Goal: Task Accomplishment & Management: Complete application form

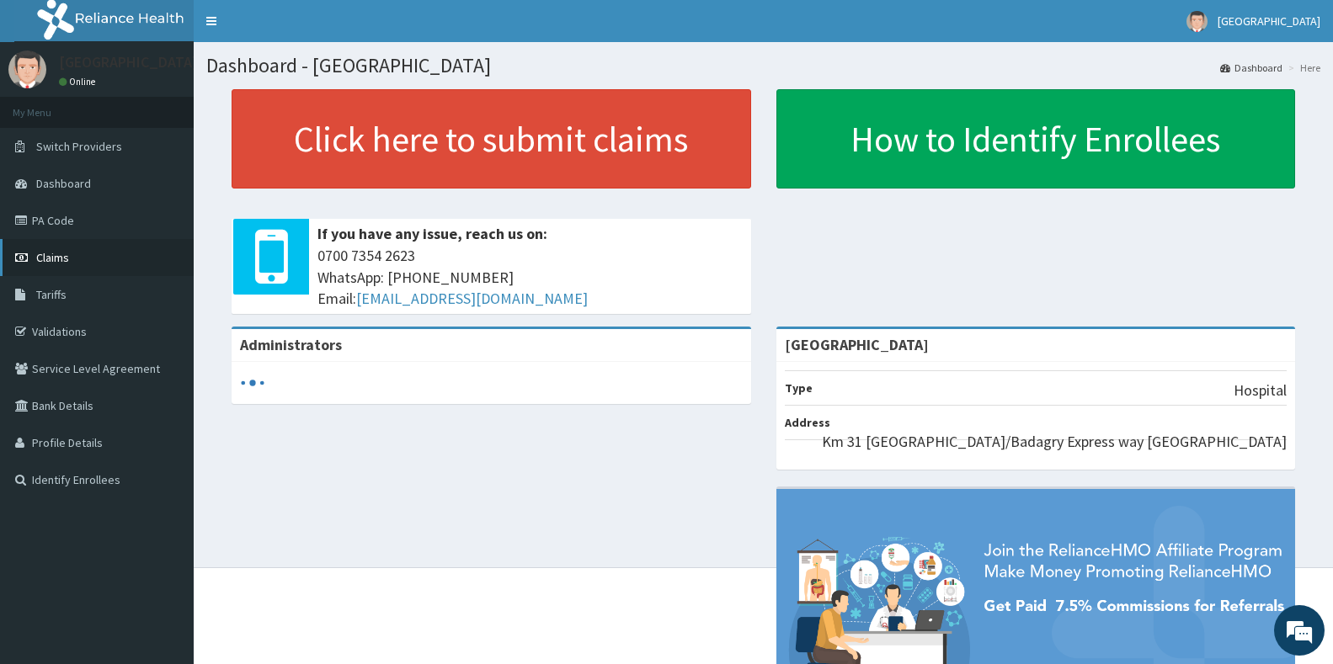
click at [57, 268] on link "Claims" at bounding box center [97, 257] width 194 height 37
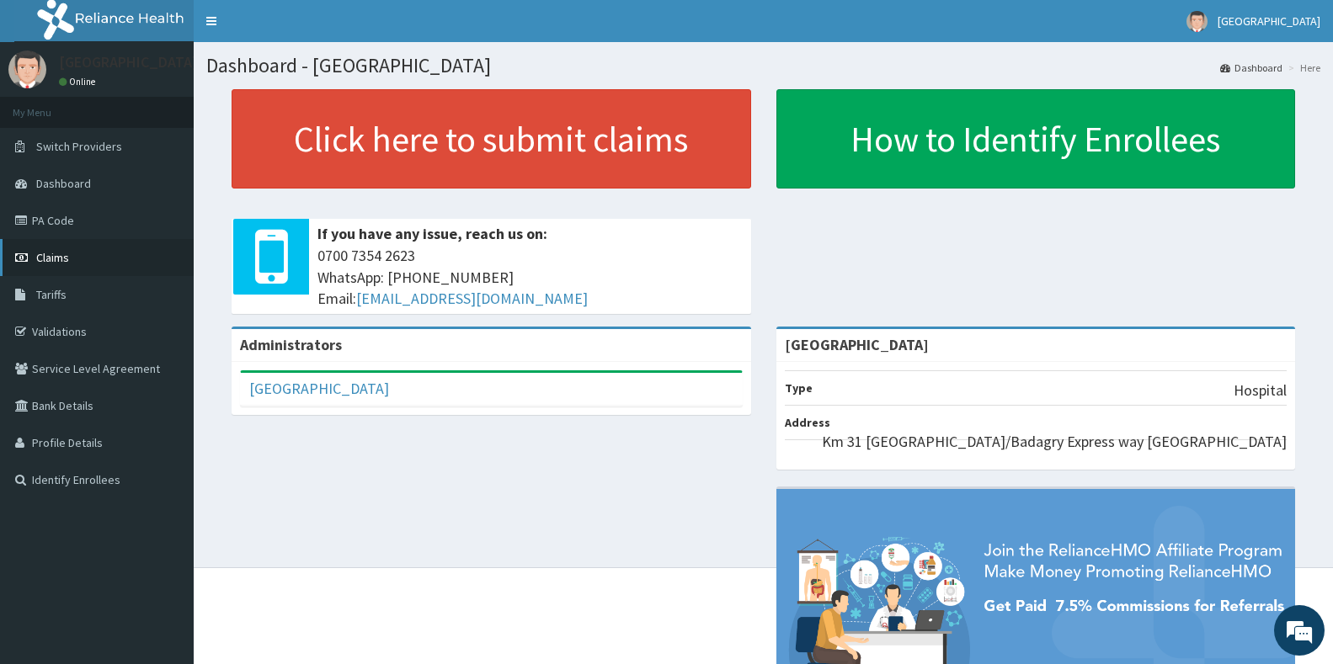
click at [77, 264] on link "Claims" at bounding box center [97, 257] width 194 height 37
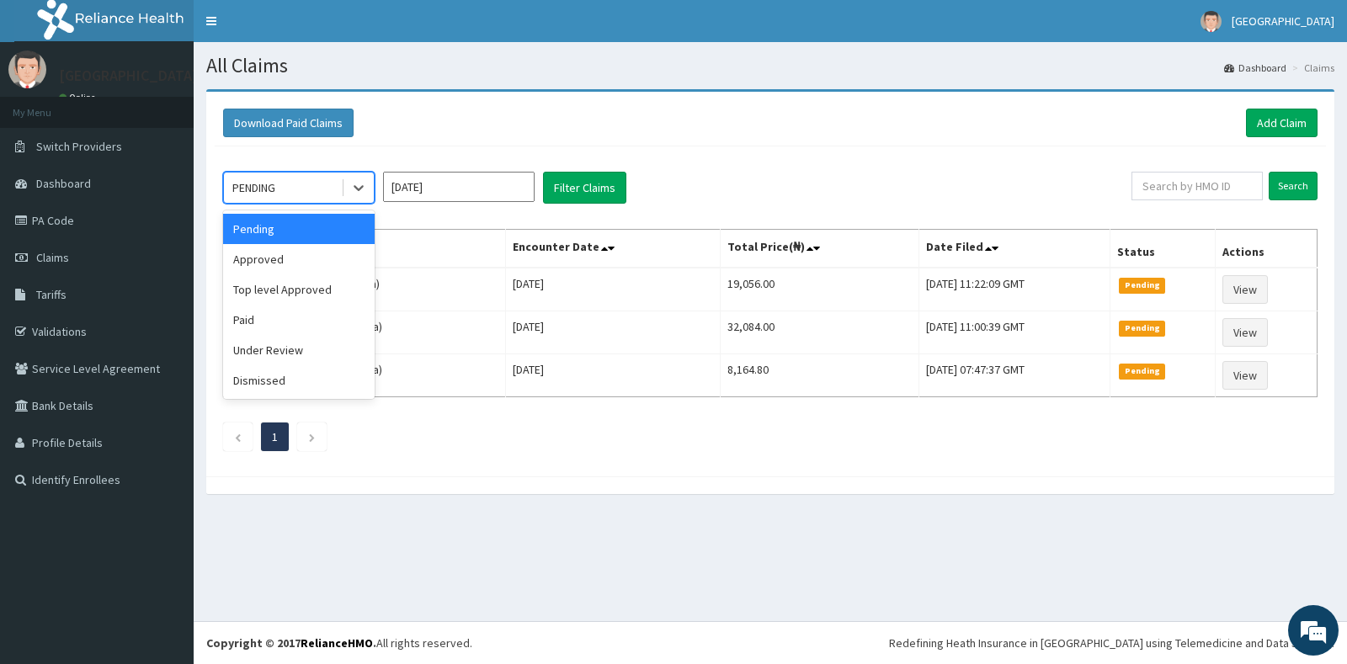
click at [305, 191] on div "PENDING" at bounding box center [282, 187] width 117 height 27
click at [297, 255] on div "Approved" at bounding box center [299, 259] width 152 height 30
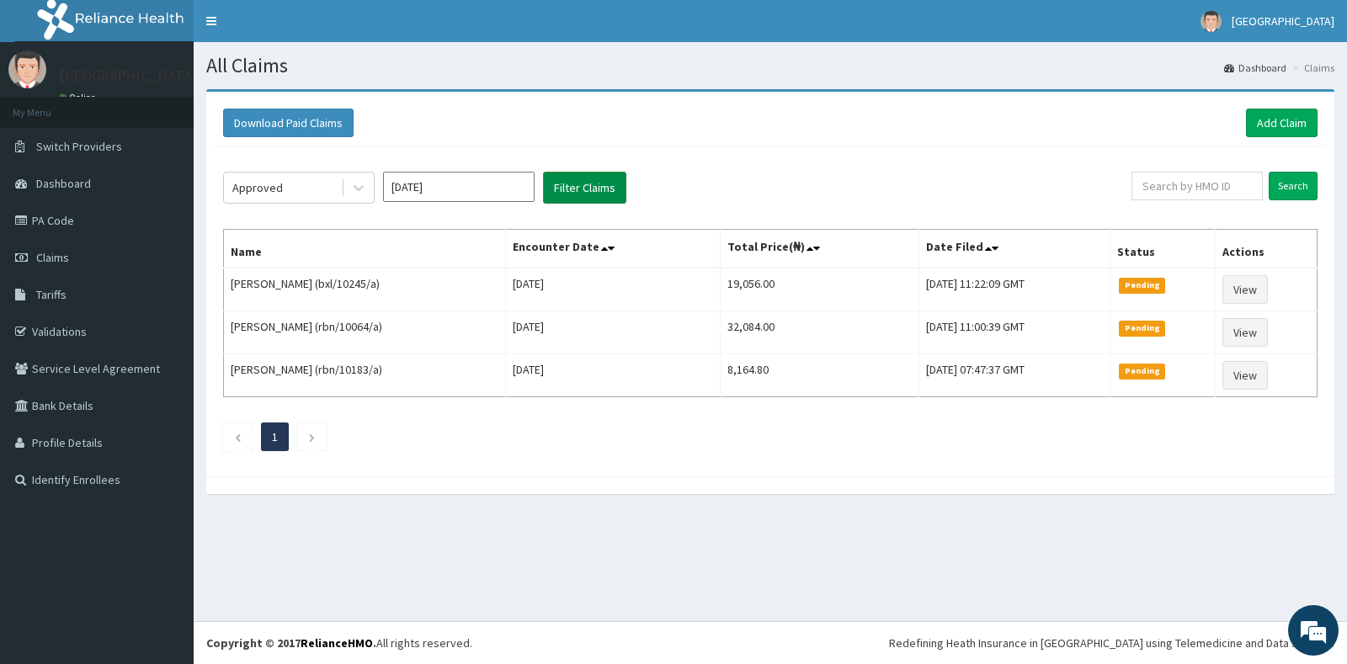
click at [602, 200] on button "Filter Claims" at bounding box center [584, 188] width 83 height 32
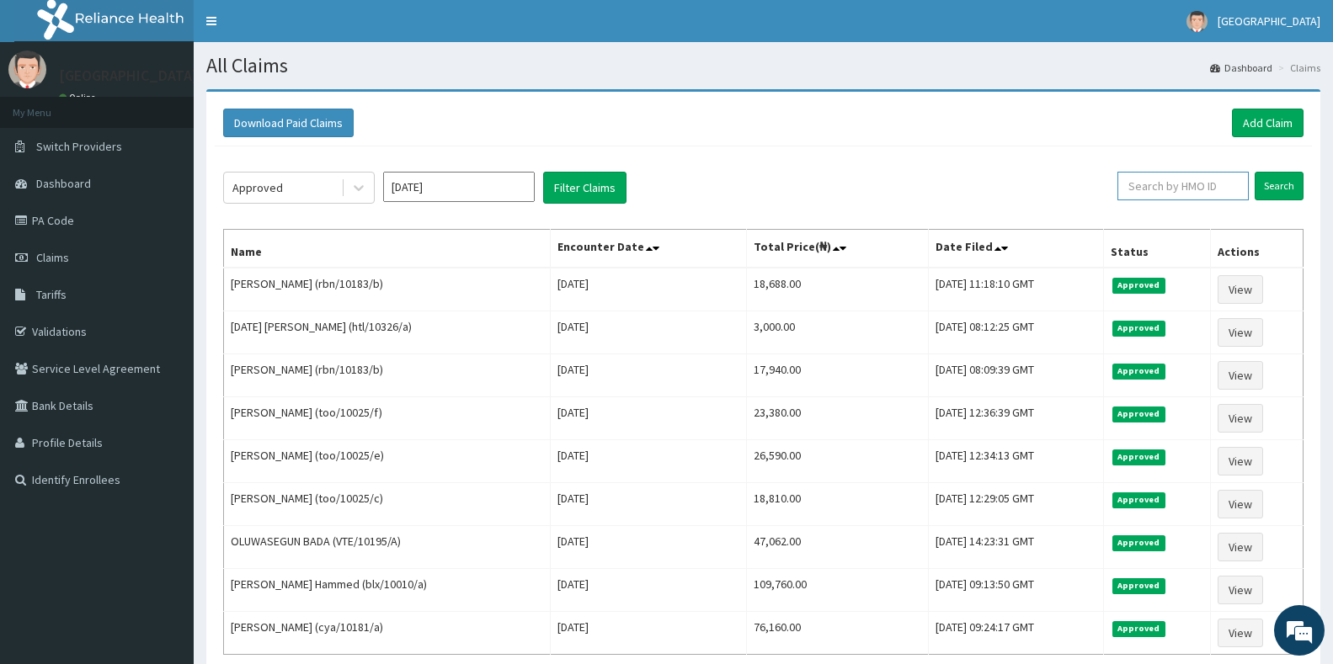
click at [1163, 194] on input "text" at bounding box center [1183, 186] width 131 height 29
click at [1161, 189] on input "text" at bounding box center [1183, 186] width 131 height 29
click at [1270, 189] on input "Search" at bounding box center [1279, 186] width 49 height 29
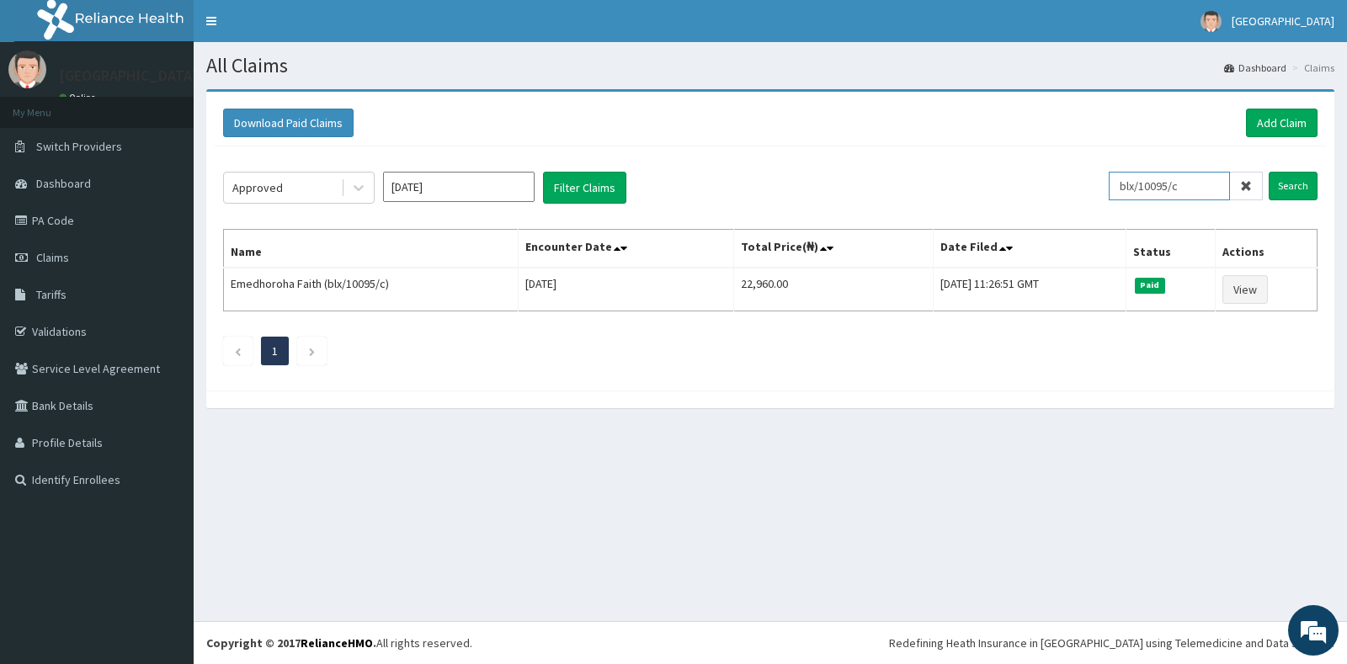
click at [1210, 184] on input "blx/10095/c" at bounding box center [1169, 186] width 121 height 29
type input "blx/10095/d"
click at [1297, 184] on input "Search" at bounding box center [1293, 186] width 49 height 29
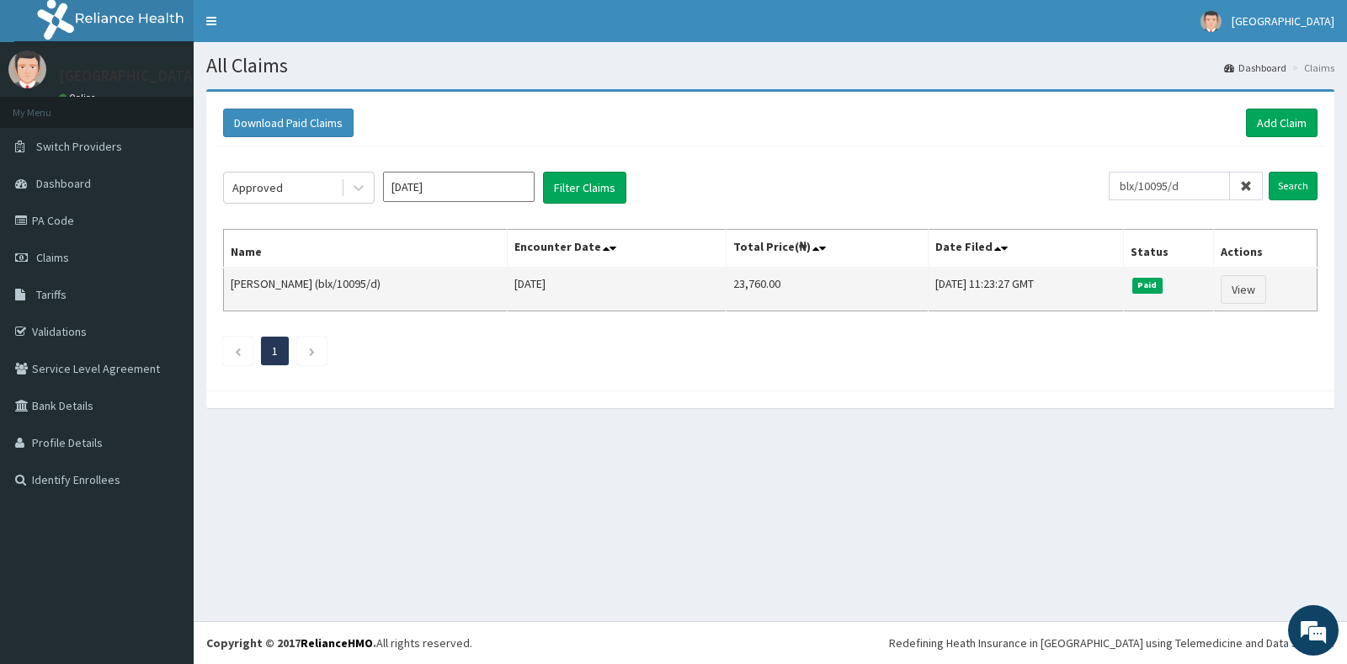
drag, startPoint x: 331, startPoint y: 285, endPoint x: 387, endPoint y: 285, distance: 55.6
click at [387, 285] on td "Emedhoroha David (blx/10095/d)" at bounding box center [366, 290] width 284 height 44
copy td "blx/10095/d"
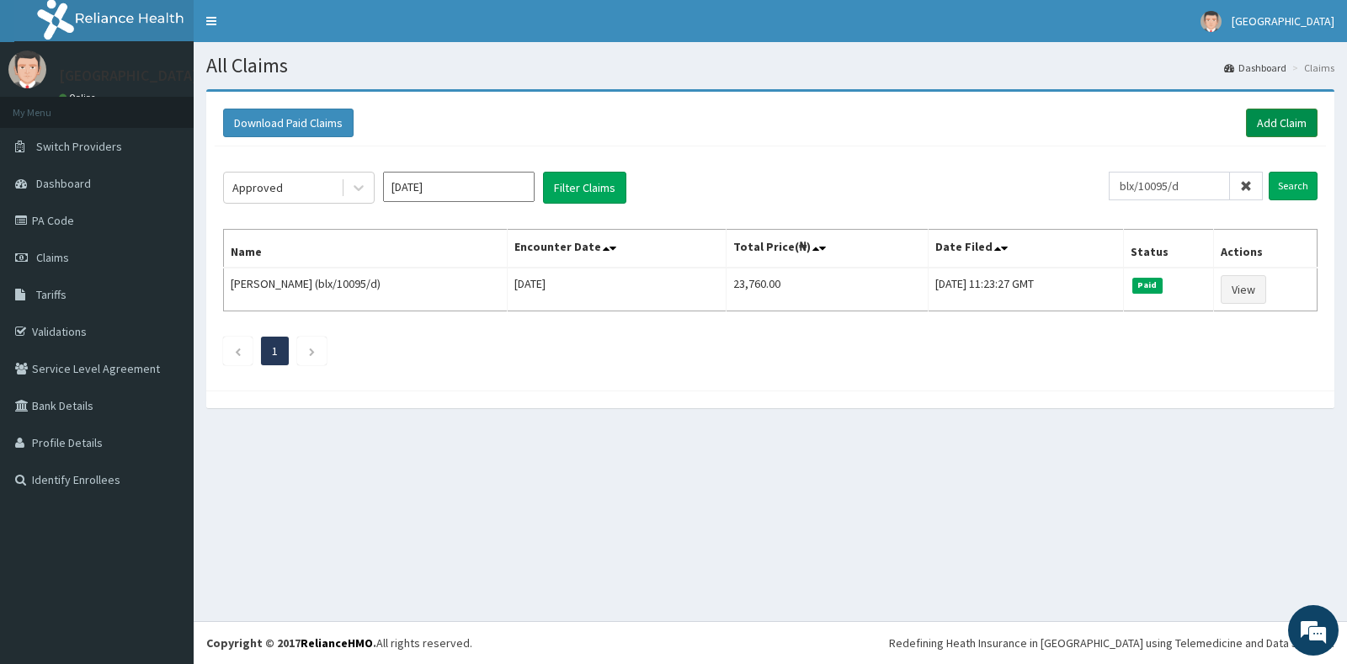
click at [1298, 130] on link "Add Claim" at bounding box center [1282, 123] width 72 height 29
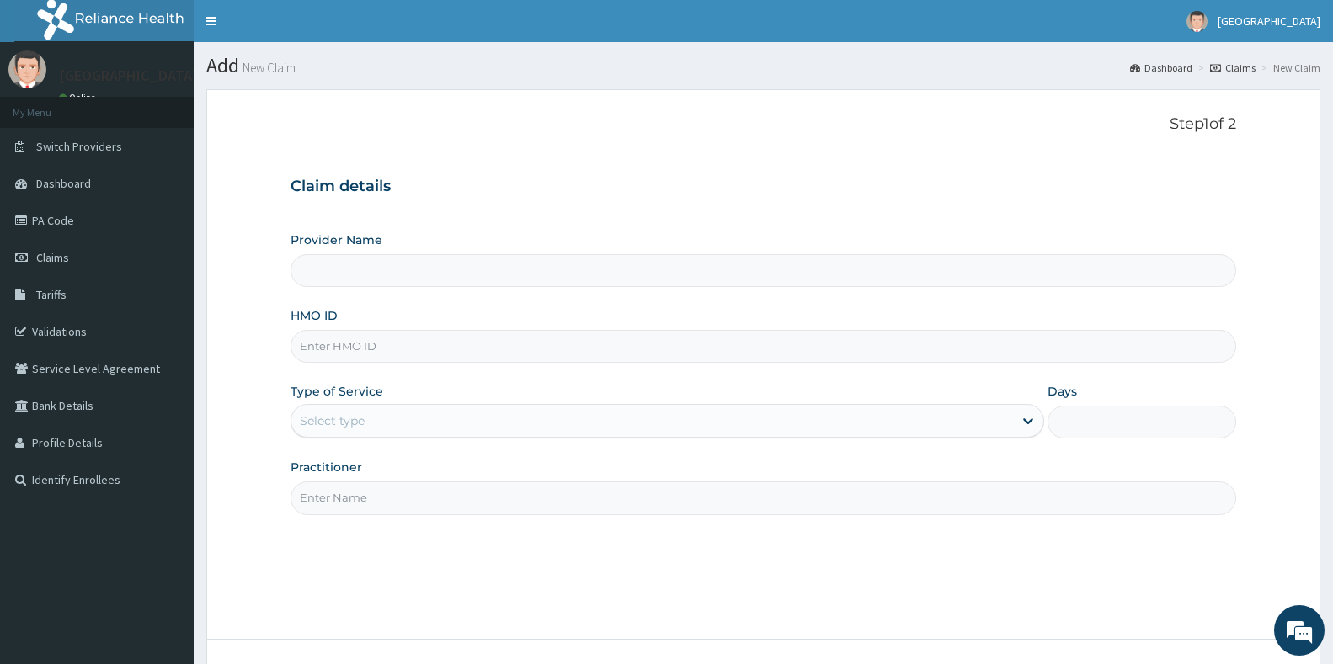
type input "[GEOGRAPHIC_DATA]"
click at [430, 359] on input "HMO ID" at bounding box center [764, 346] width 946 height 33
paste input "blx/10095/d"
type input "blx/10095/d"
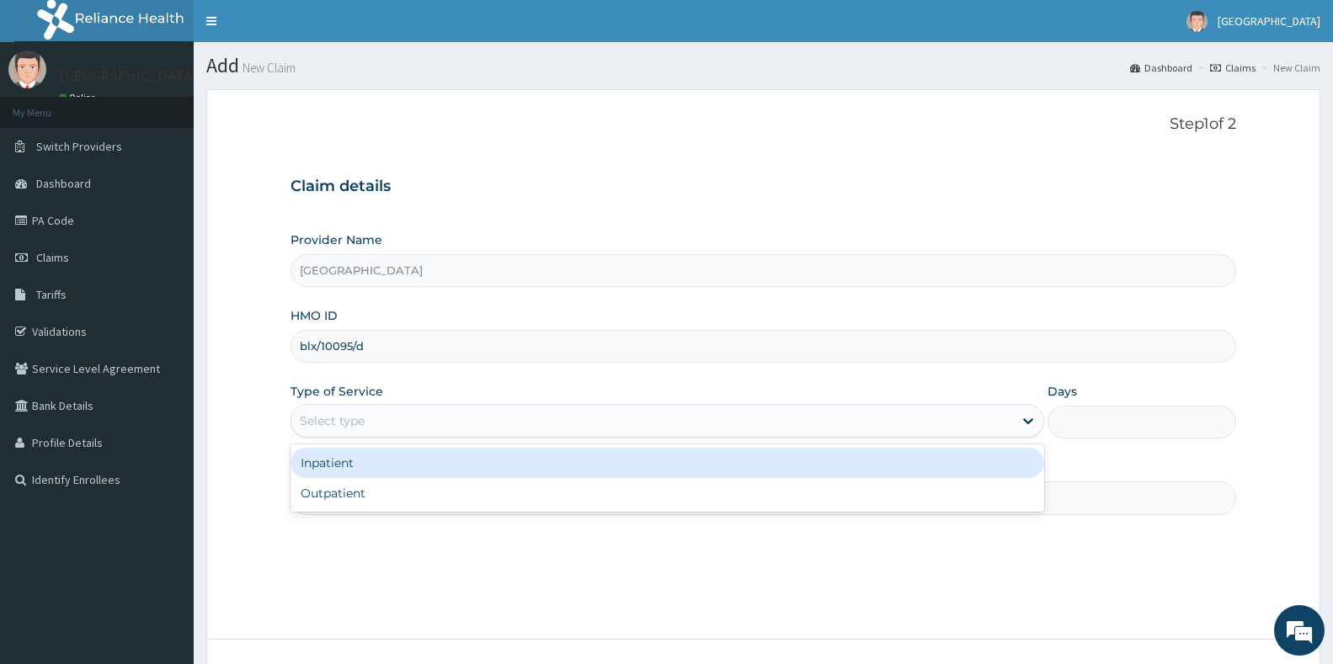
click at [444, 420] on div "Select type" at bounding box center [652, 421] width 722 height 27
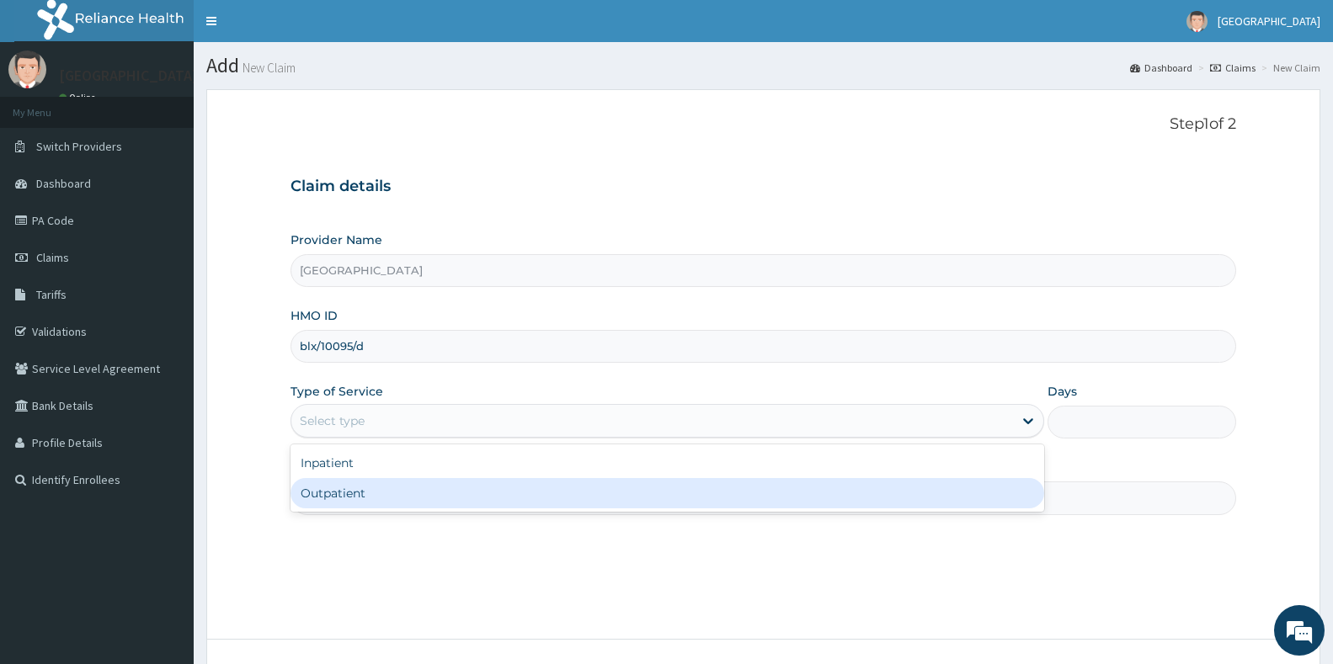
click at [365, 490] on div "Outpatient" at bounding box center [668, 493] width 754 height 30
type input "1"
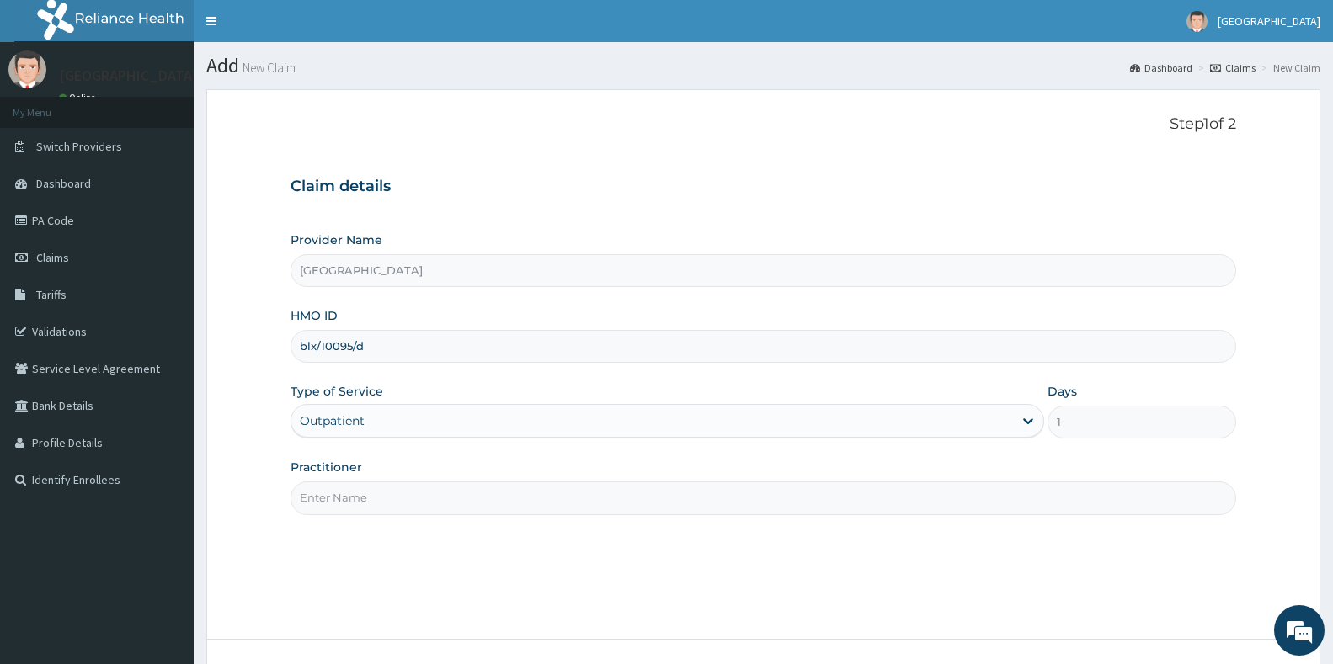
click at [360, 504] on input "Practitioner" at bounding box center [764, 498] width 946 height 33
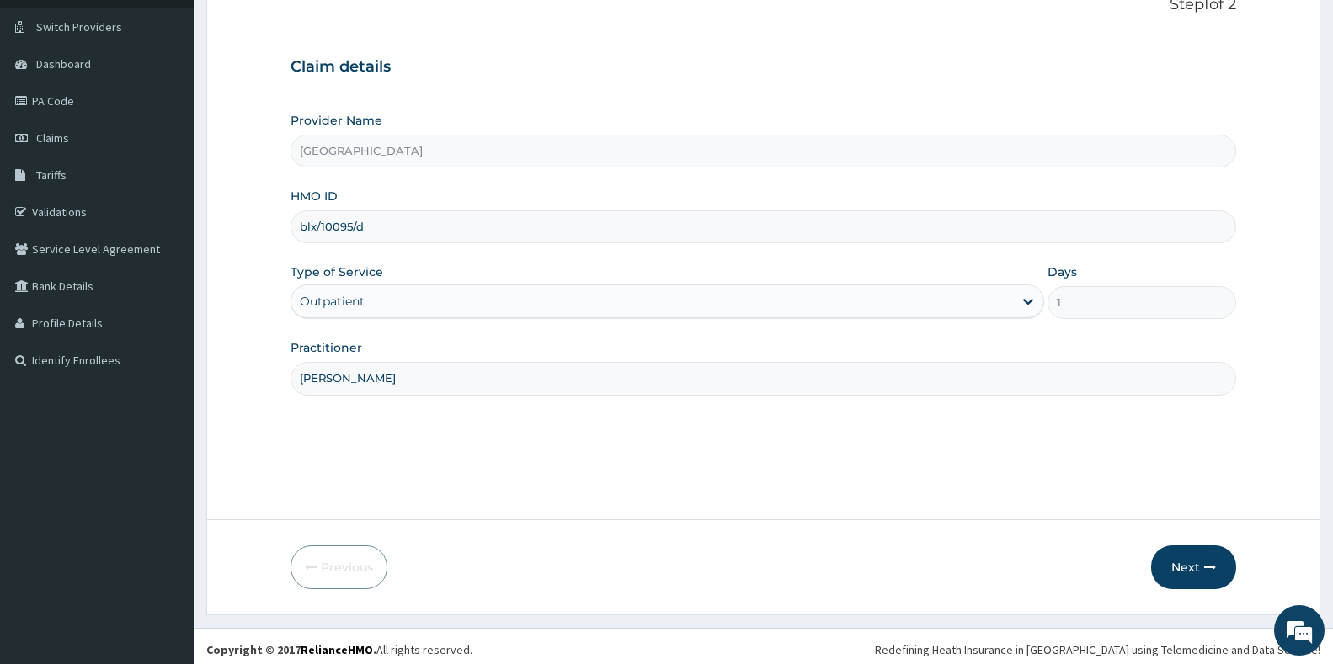
scroll to position [126, 0]
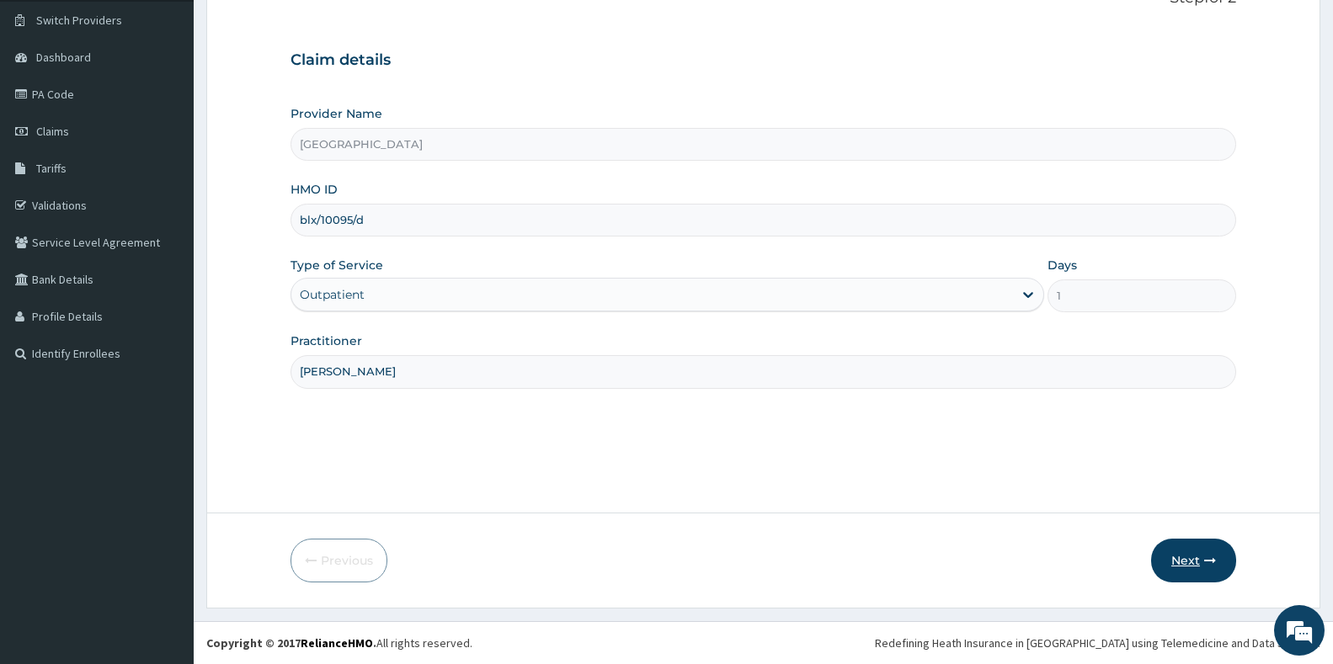
type input "[PERSON_NAME]"
click at [1194, 558] on button "Next" at bounding box center [1193, 561] width 85 height 44
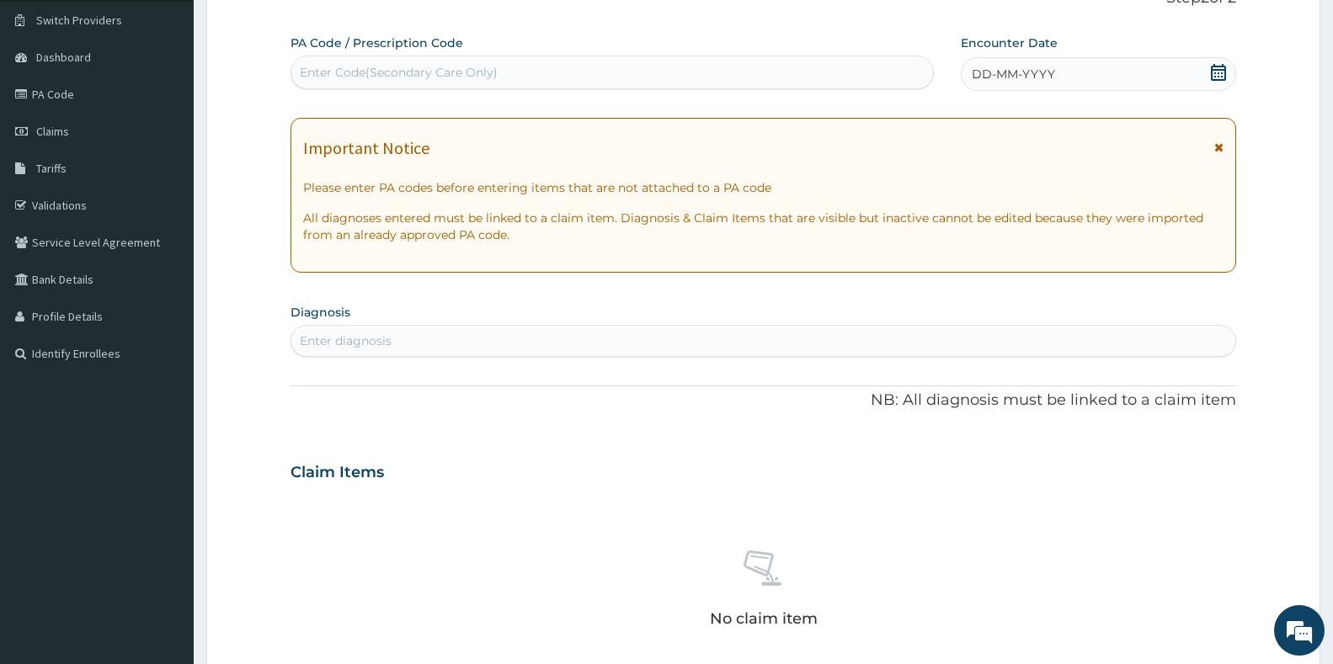
click at [1222, 78] on icon at bounding box center [1218, 72] width 17 height 17
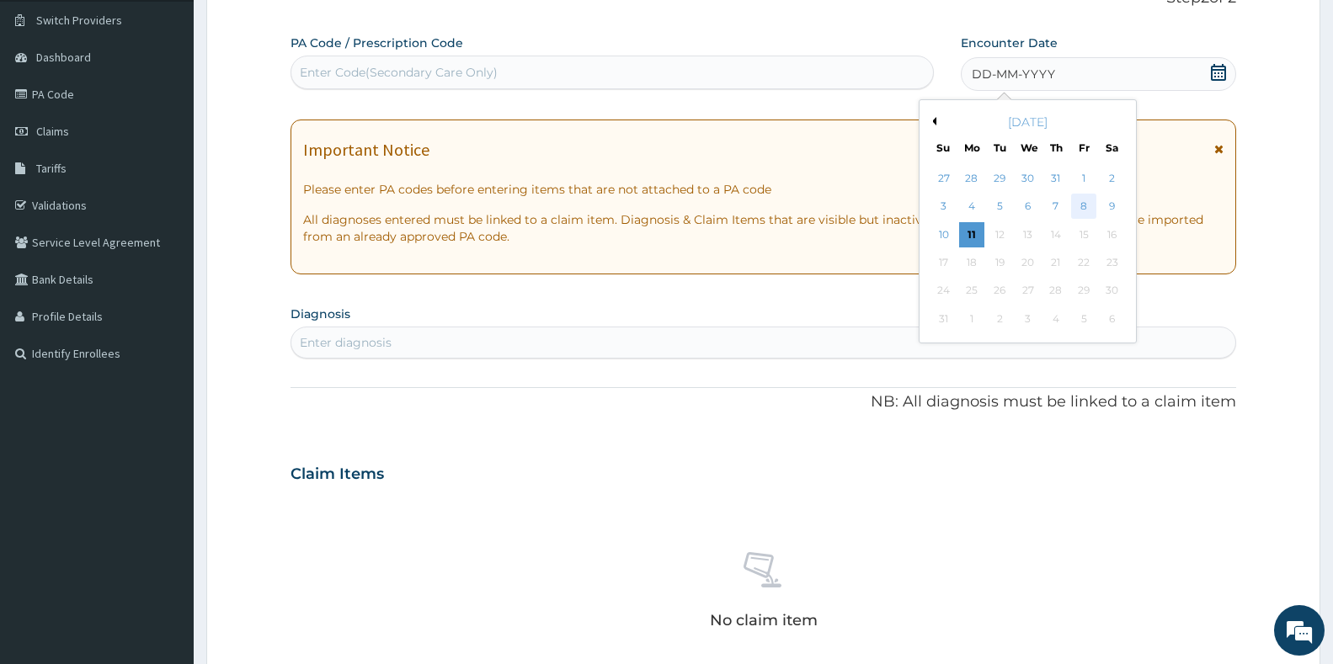
click at [1080, 207] on div "8" at bounding box center [1083, 207] width 25 height 25
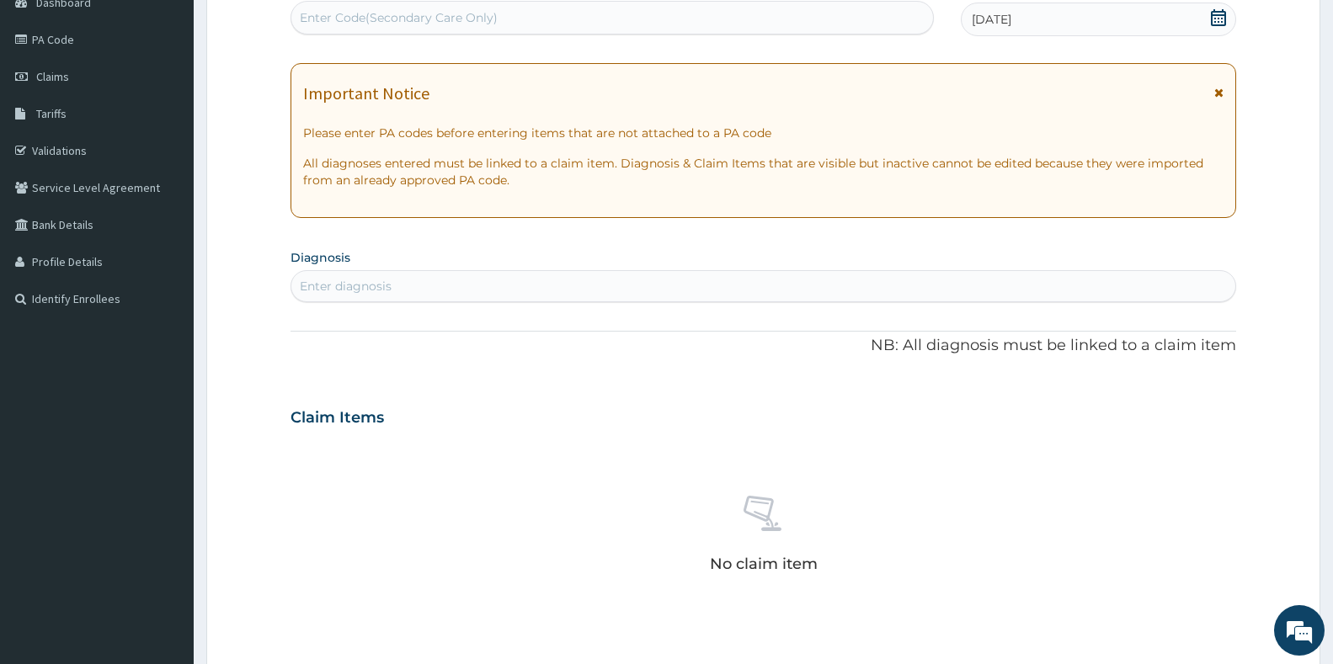
scroll to position [211, 0]
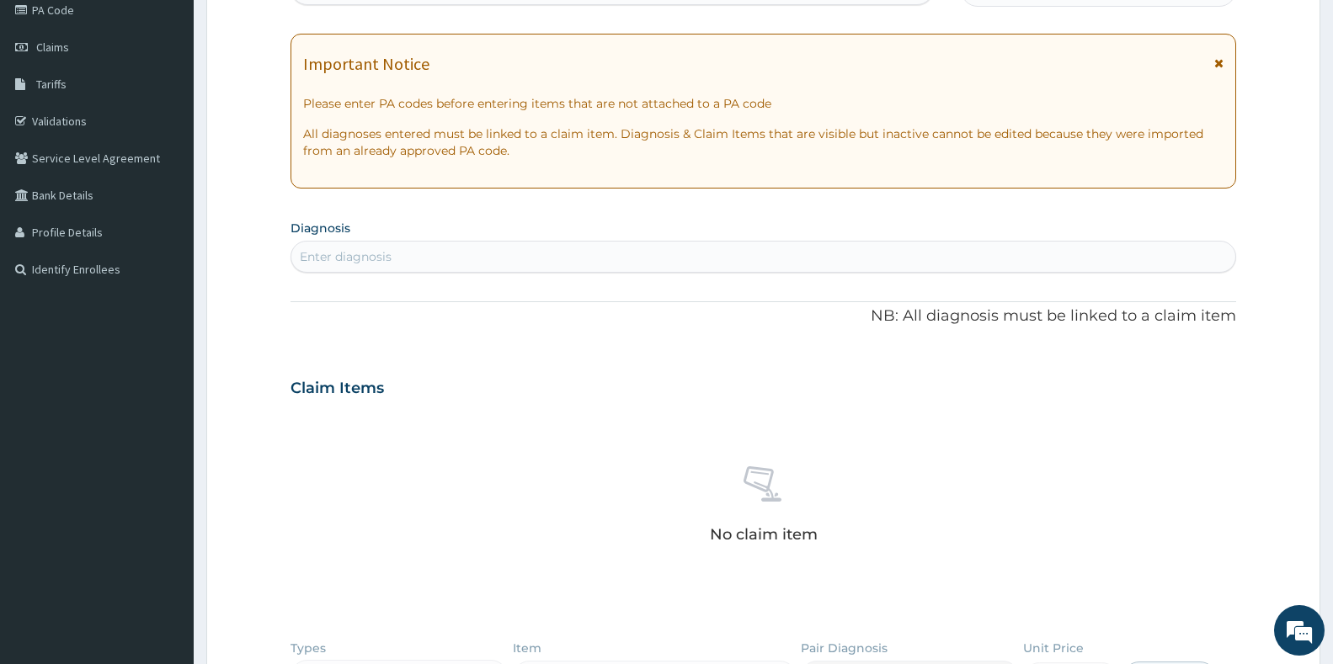
click at [586, 256] on div "Enter diagnosis" at bounding box center [763, 256] width 944 height 27
type input "b"
type input "[MEDICAL_DATA]"
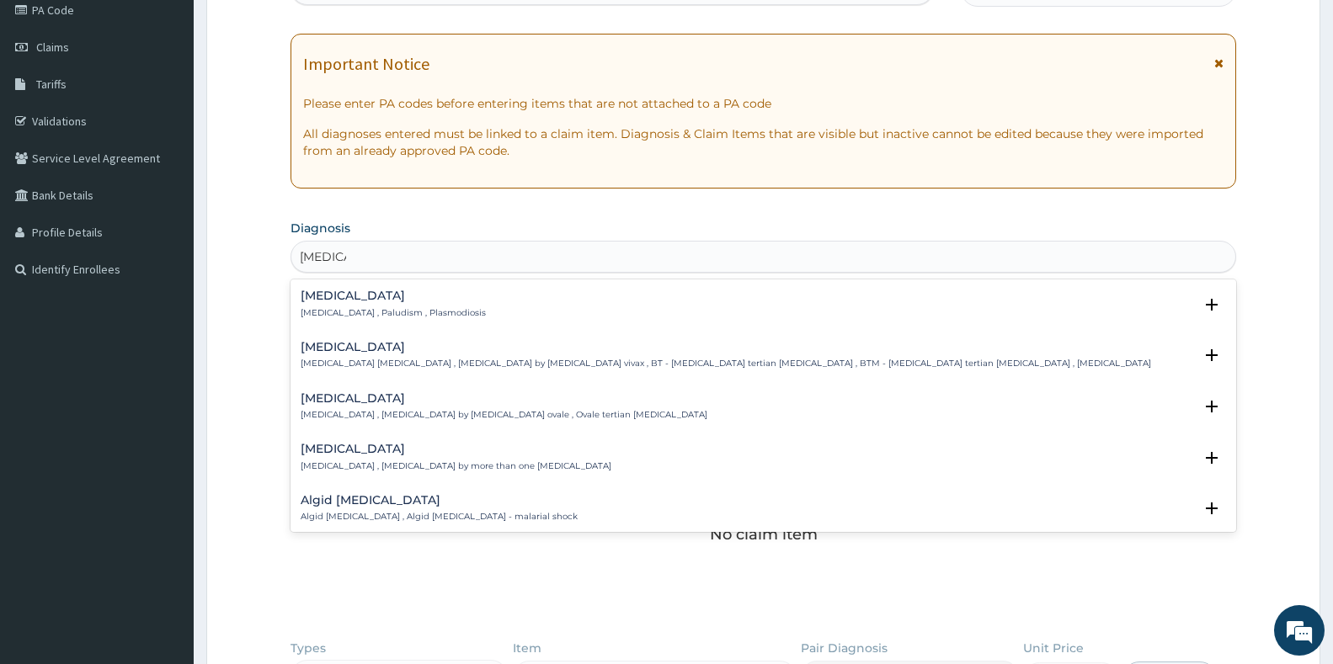
click at [319, 297] on h4 "[MEDICAL_DATA]" at bounding box center [393, 296] width 185 height 13
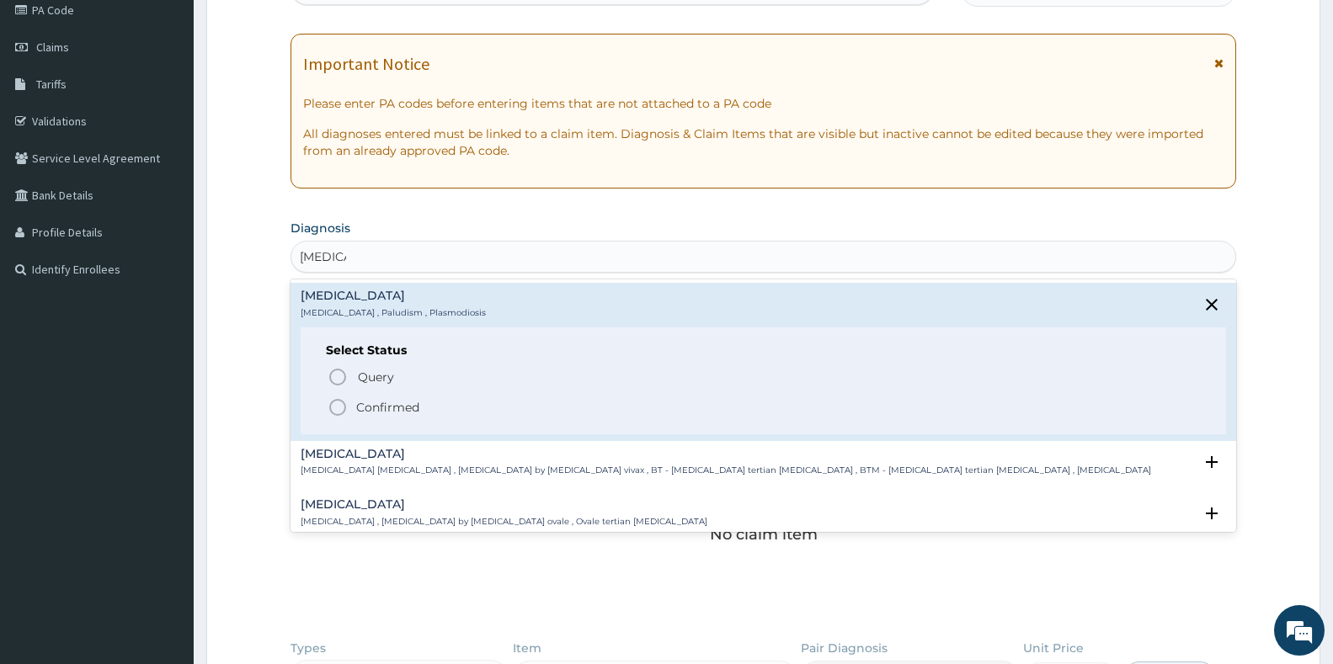
click at [333, 402] on circle "status option filled" at bounding box center [337, 407] width 15 height 15
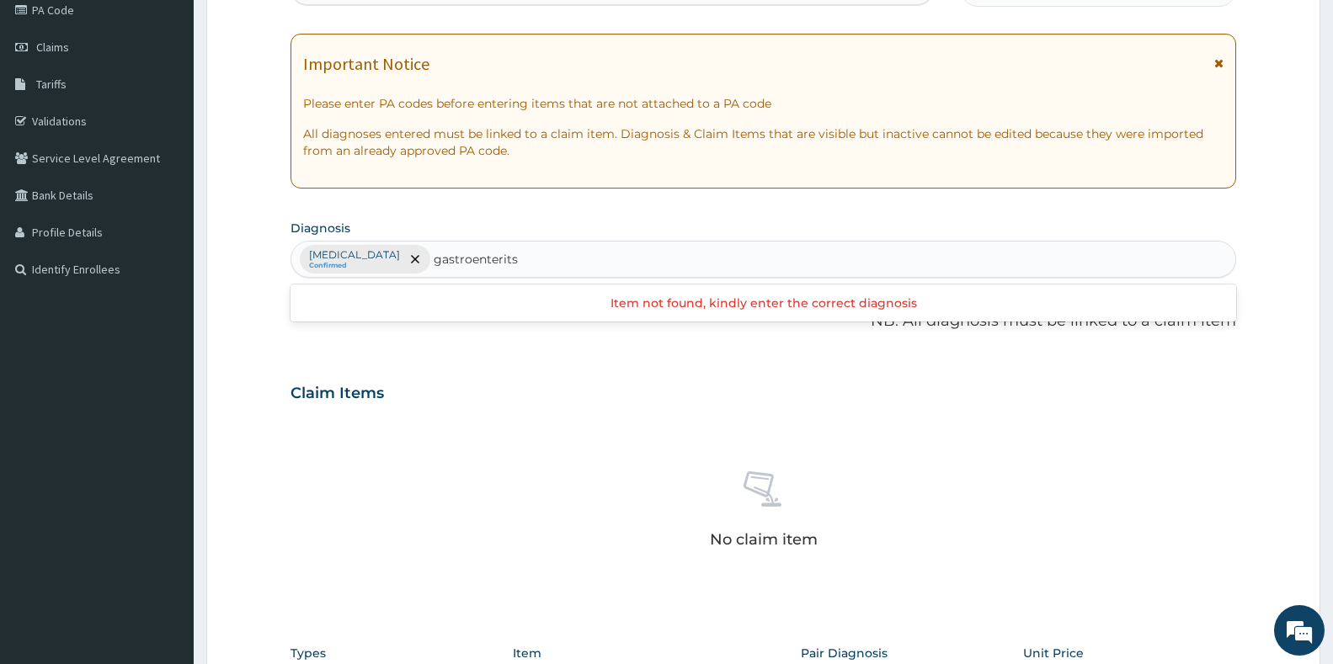
type input "gastroenterit"
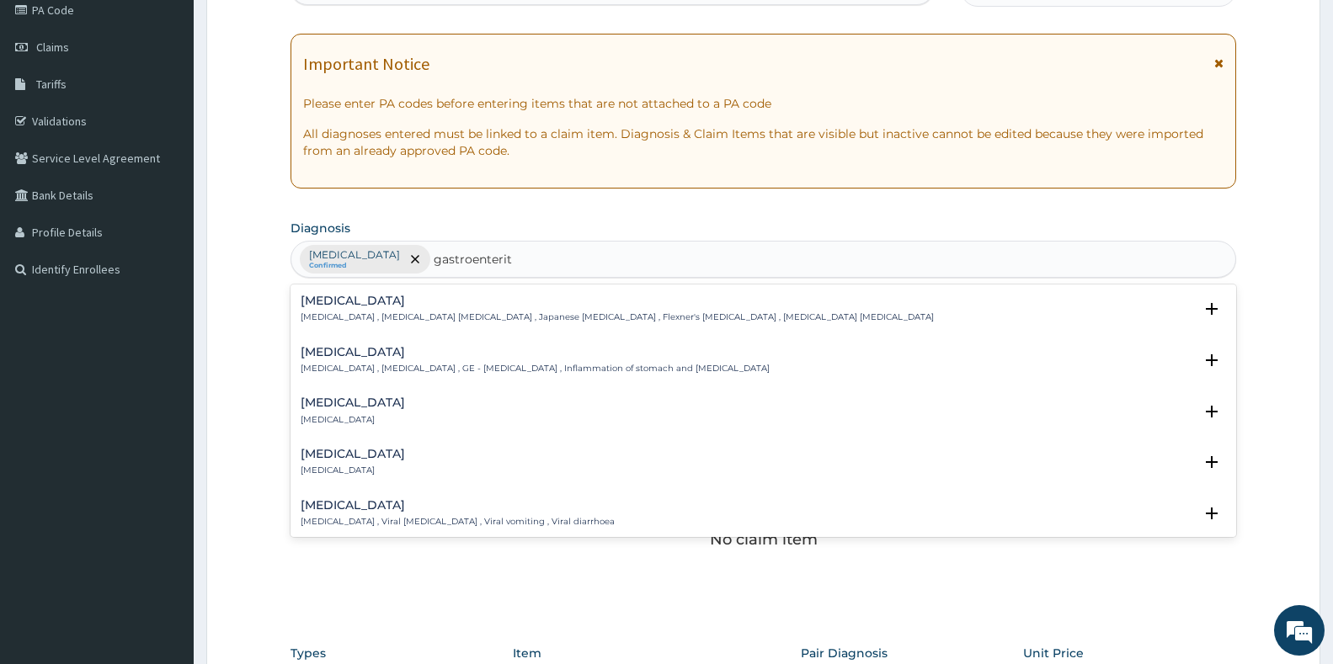
click at [346, 349] on h4 "[MEDICAL_DATA]" at bounding box center [535, 352] width 469 height 13
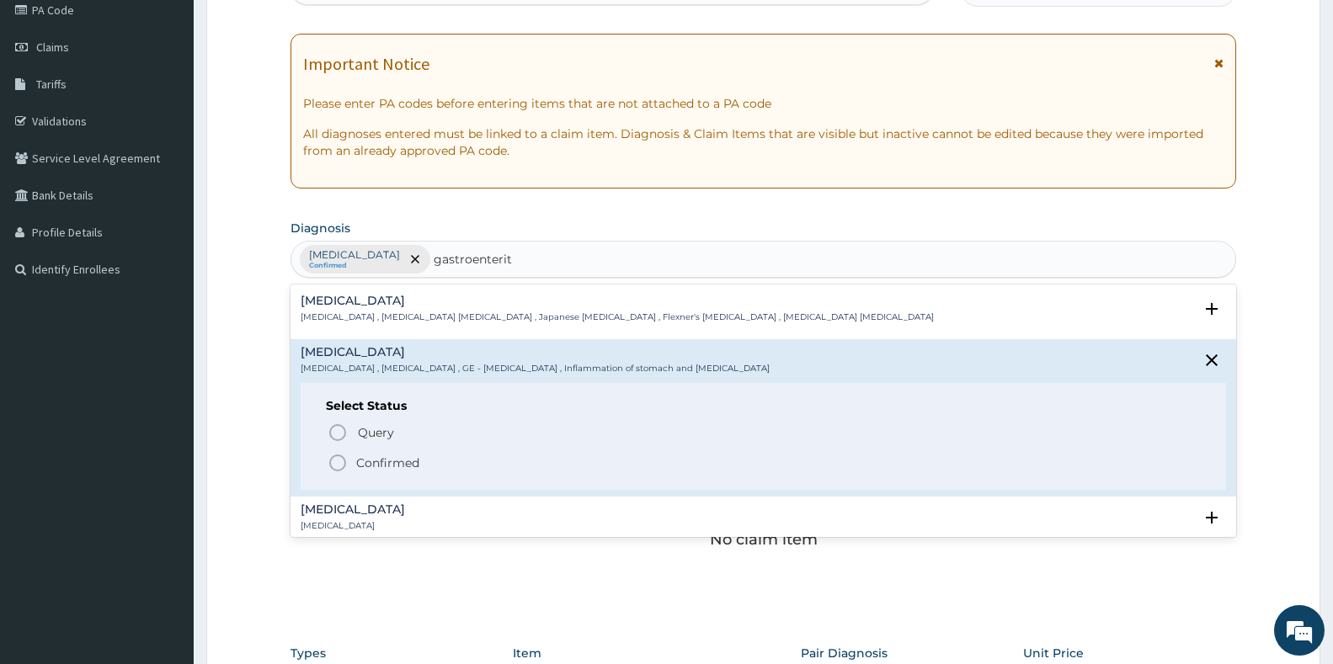
click at [338, 460] on icon "status option filled" at bounding box center [338, 463] width 20 height 20
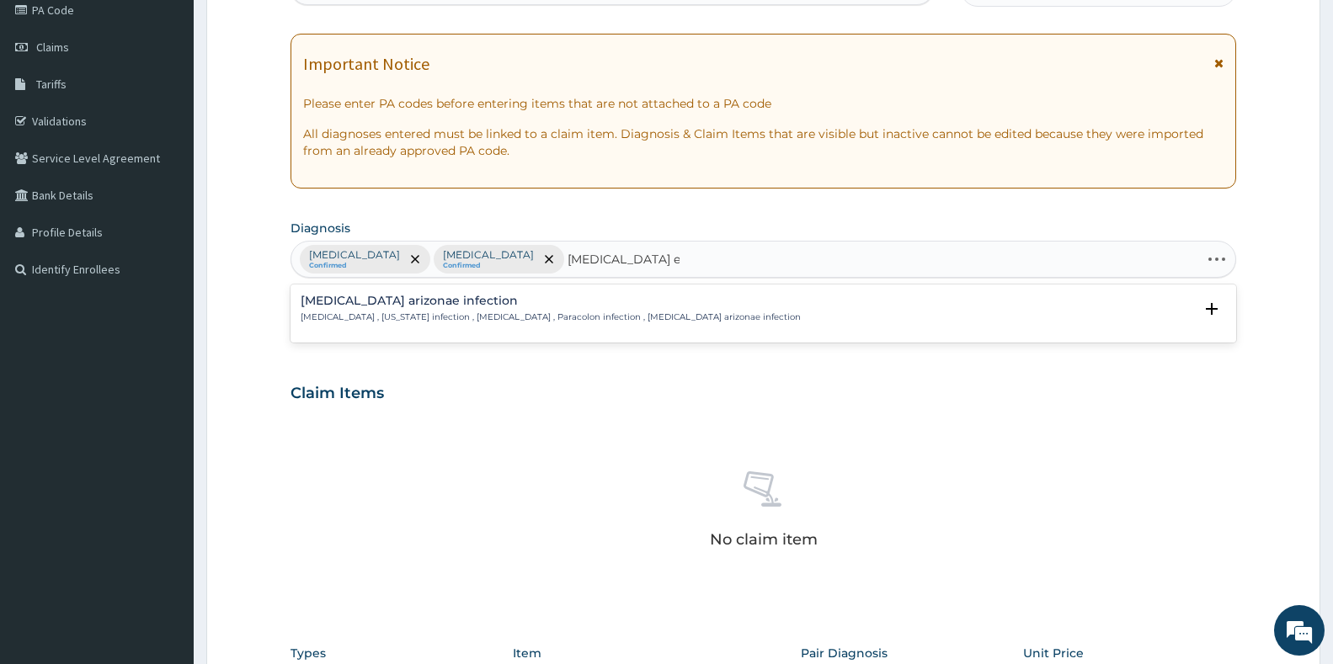
type input "[MEDICAL_DATA]"
click at [472, 314] on p "[MEDICAL_DATA] , [US_STATE] infection , [MEDICAL_DATA] , Paracolon infection , …" at bounding box center [551, 318] width 500 height 12
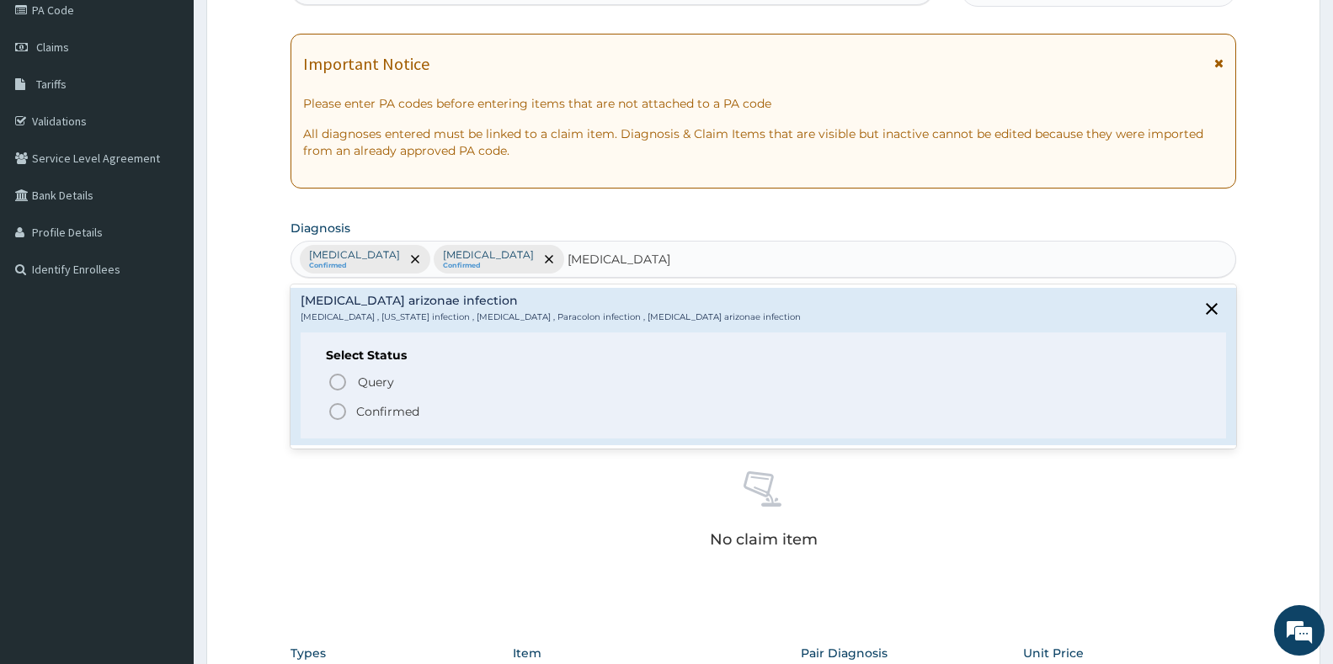
click at [334, 413] on icon "status option filled" at bounding box center [338, 412] width 20 height 20
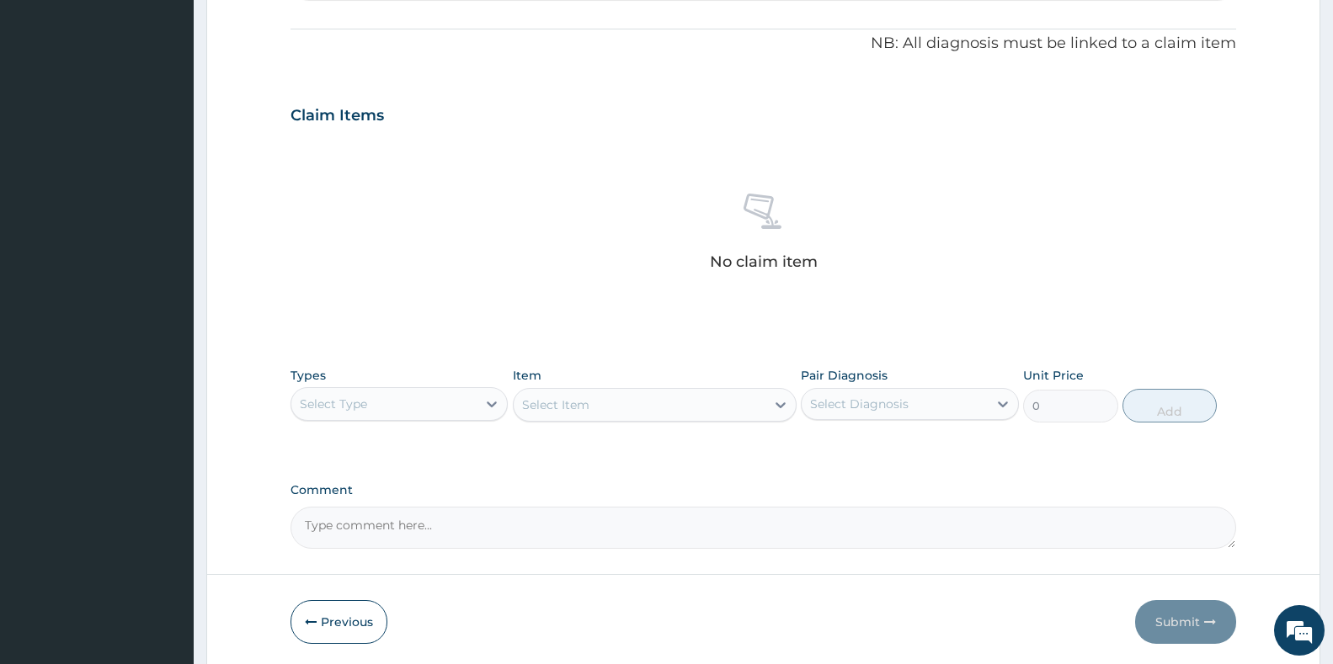
scroll to position [550, 0]
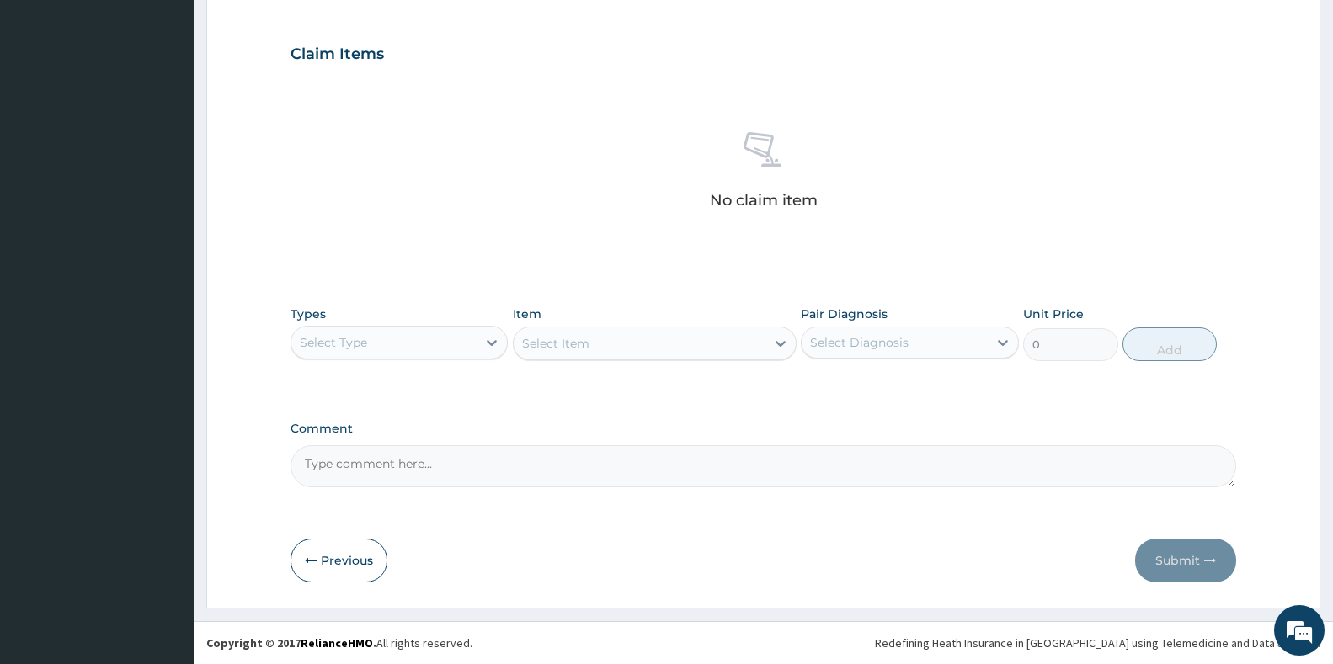
click at [410, 330] on div "Select Type" at bounding box center [383, 342] width 185 height 27
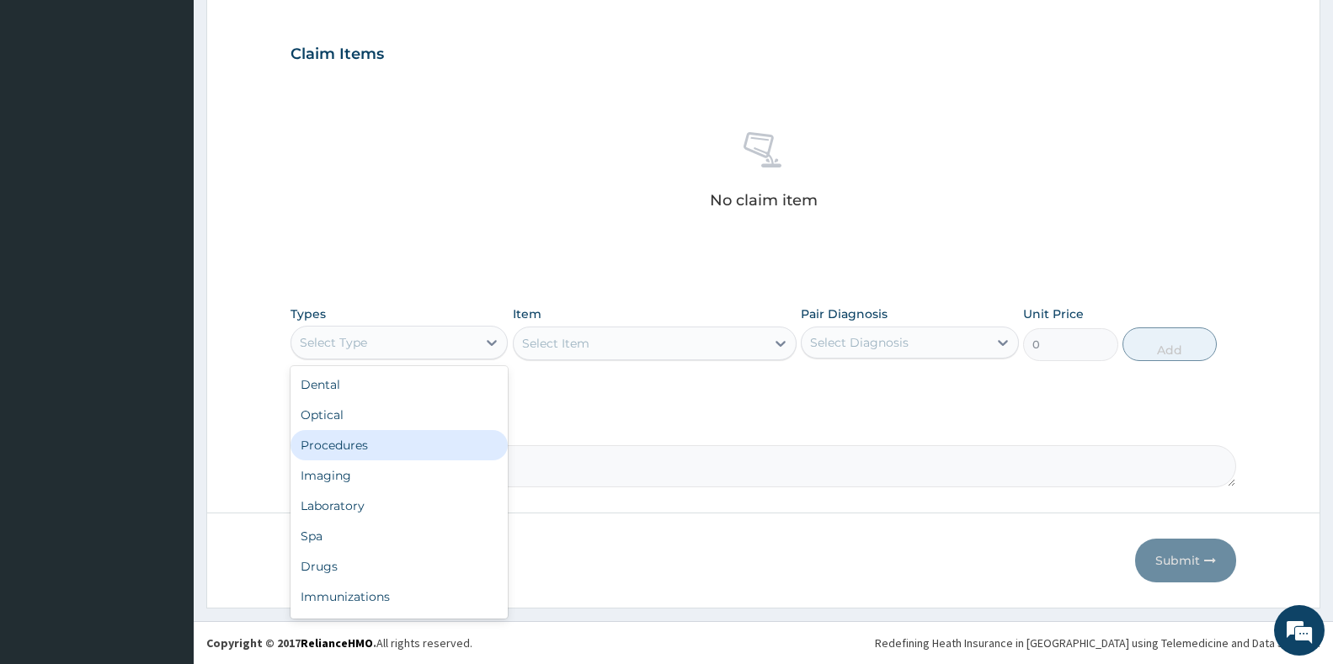
click at [365, 453] on div "Procedures" at bounding box center [399, 445] width 217 height 30
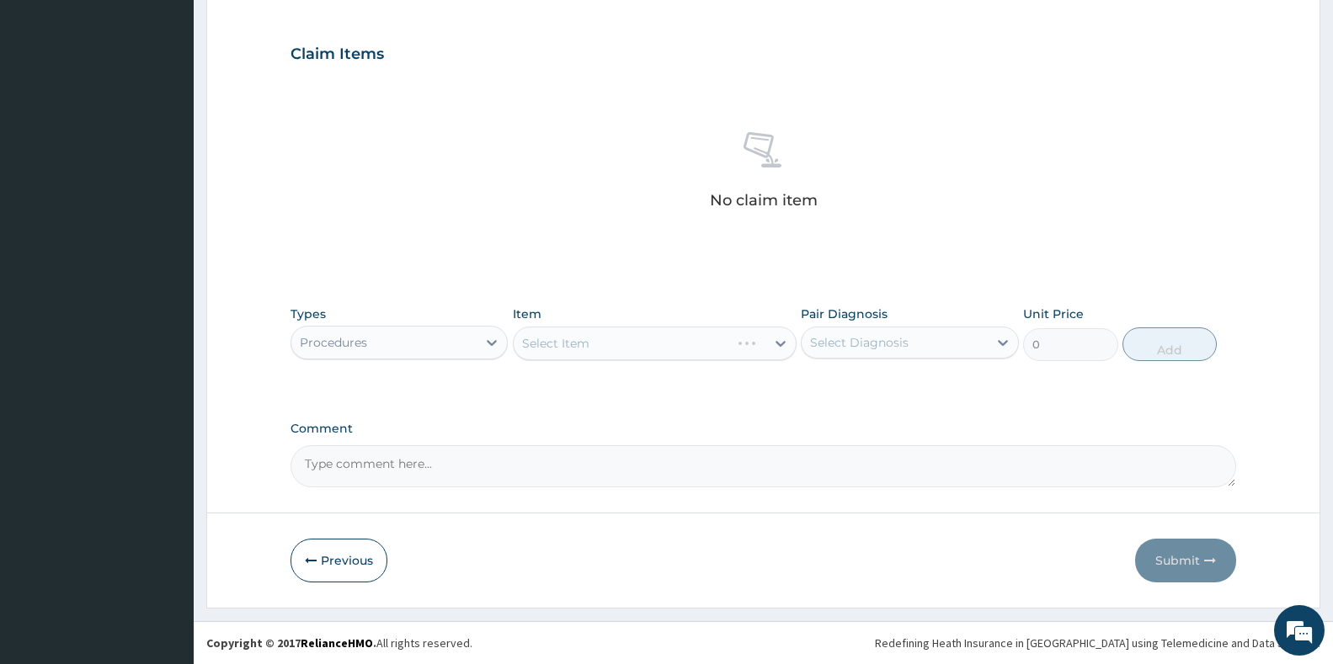
click at [593, 349] on div "Select Item" at bounding box center [655, 344] width 284 height 34
click at [735, 342] on div "Select Item" at bounding box center [640, 343] width 252 height 27
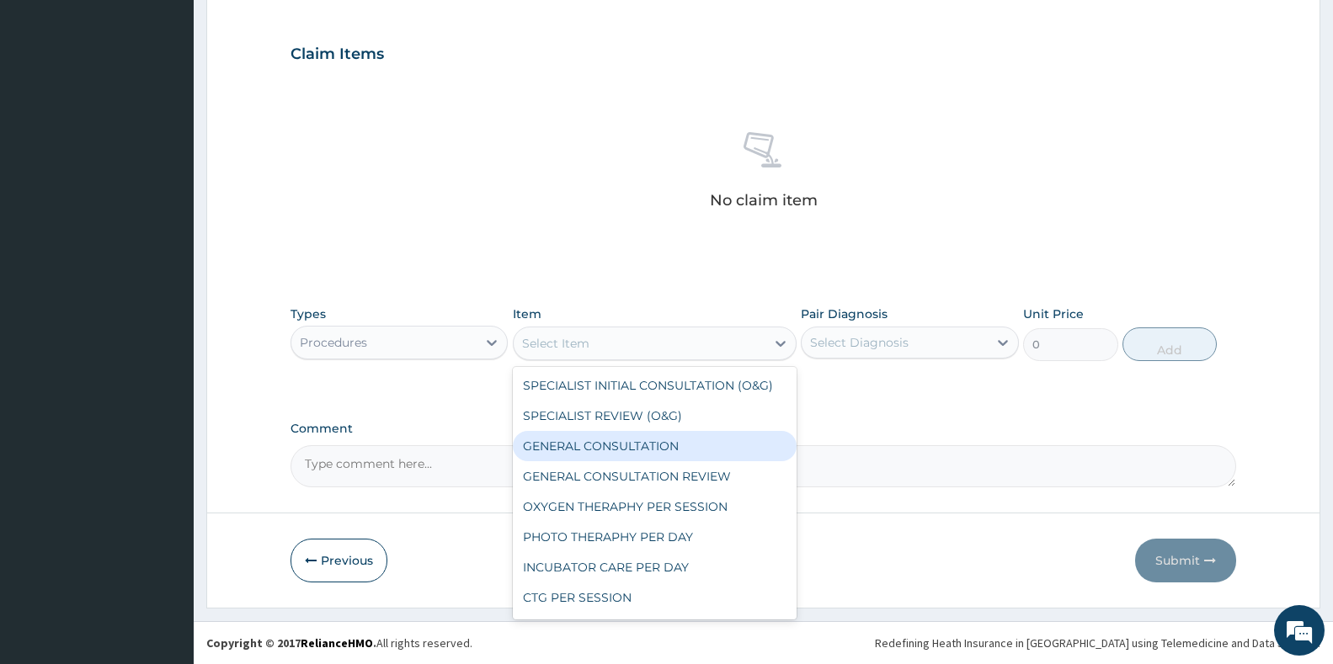
click at [637, 453] on div "GENERAL CONSULTATION" at bounding box center [655, 446] width 284 height 30
type input "3000"
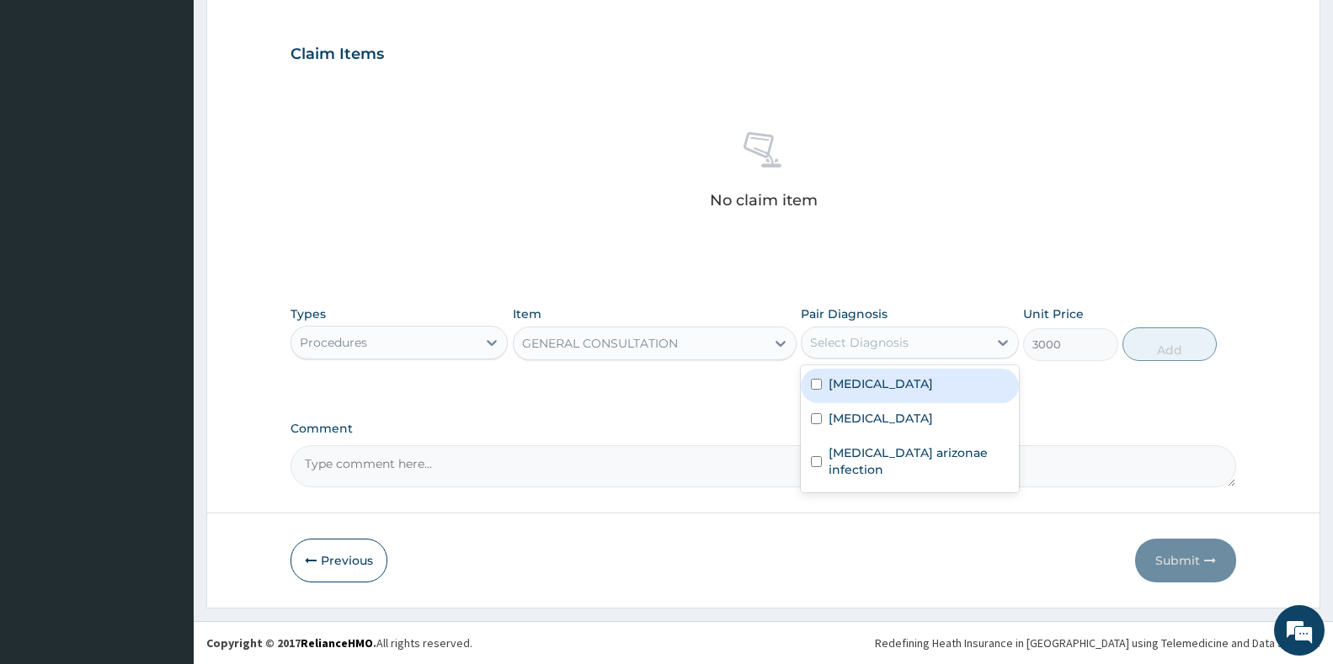
click at [896, 347] on div "Select Diagnosis" at bounding box center [859, 342] width 99 height 17
drag, startPoint x: 874, startPoint y: 378, endPoint x: 873, endPoint y: 397, distance: 18.5
click at [874, 379] on div "[MEDICAL_DATA]" at bounding box center [909, 386] width 217 height 35
checkbox input "true"
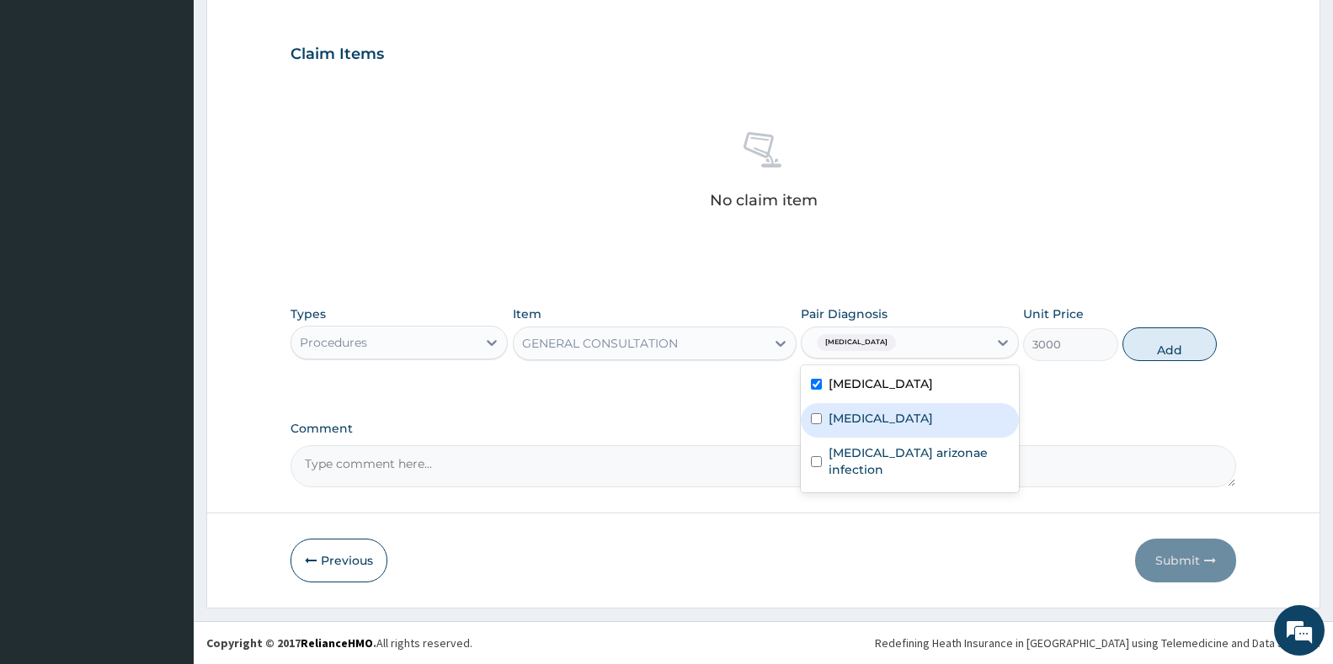
click at [854, 424] on label "[MEDICAL_DATA]" at bounding box center [881, 418] width 104 height 17
checkbox input "true"
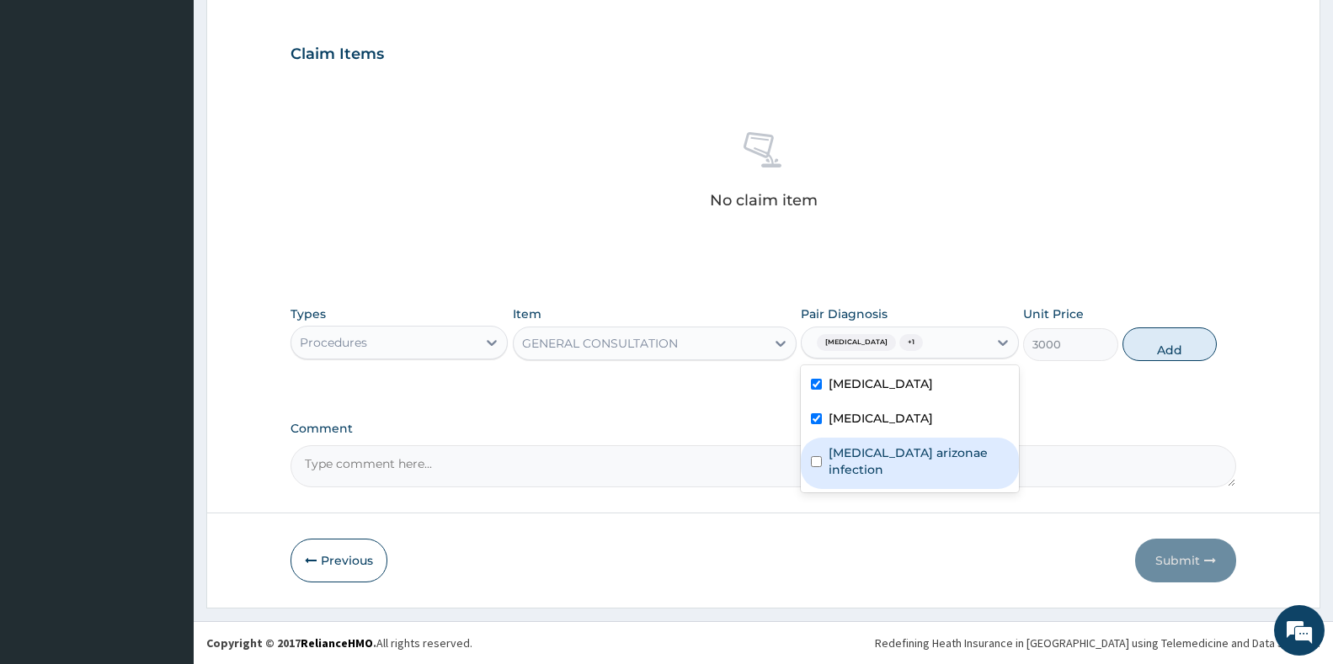
click at [844, 457] on label "[MEDICAL_DATA] arizonae infection" at bounding box center [918, 462] width 179 height 34
checkbox input "true"
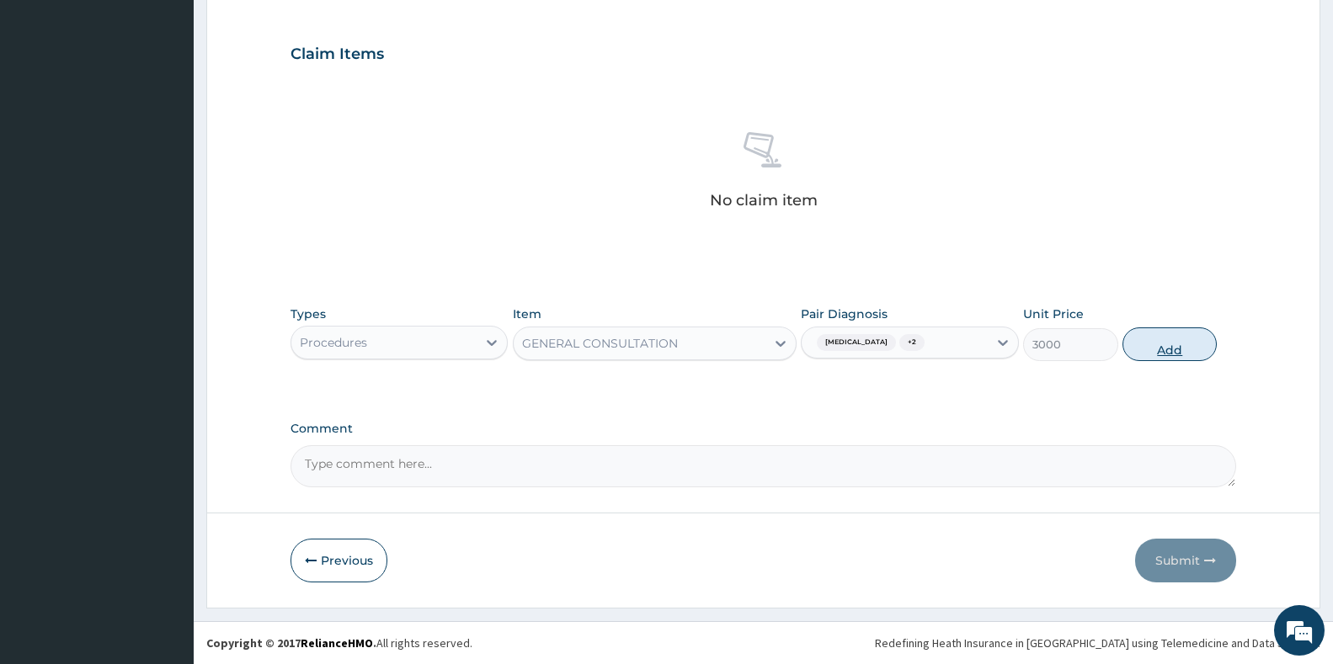
click at [1168, 350] on button "Add" at bounding box center [1170, 345] width 94 height 34
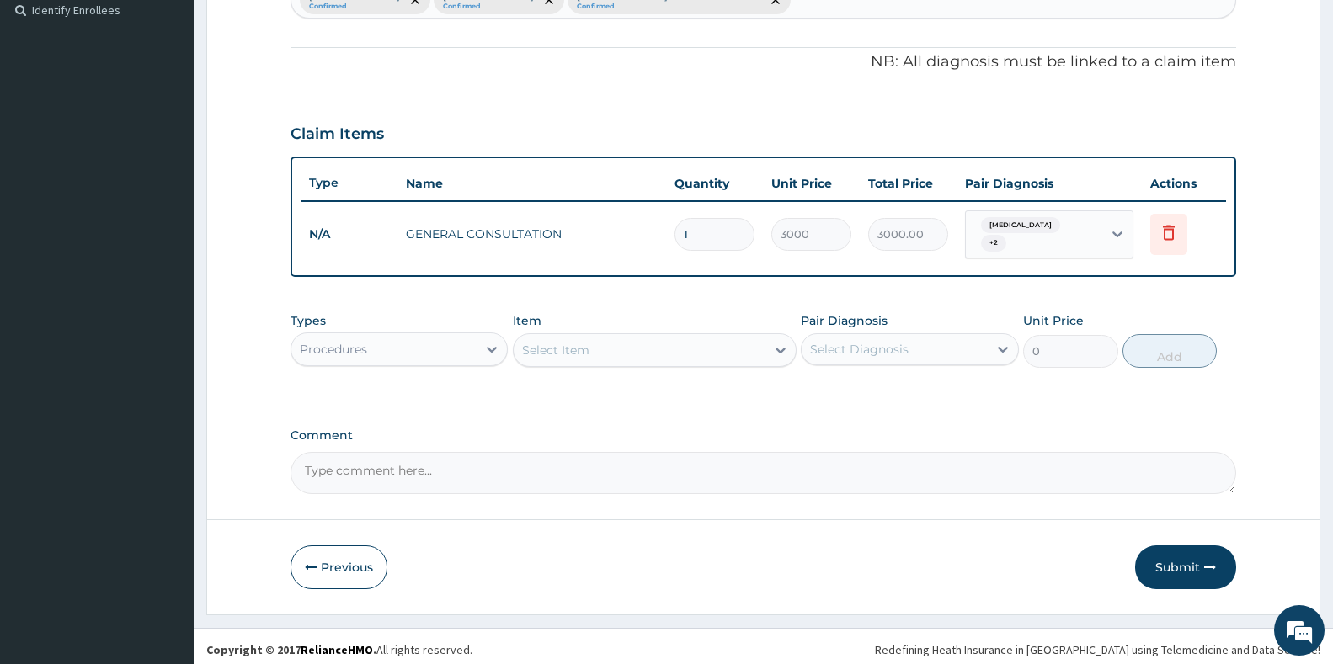
click at [430, 339] on div "Procedures" at bounding box center [383, 349] width 185 height 27
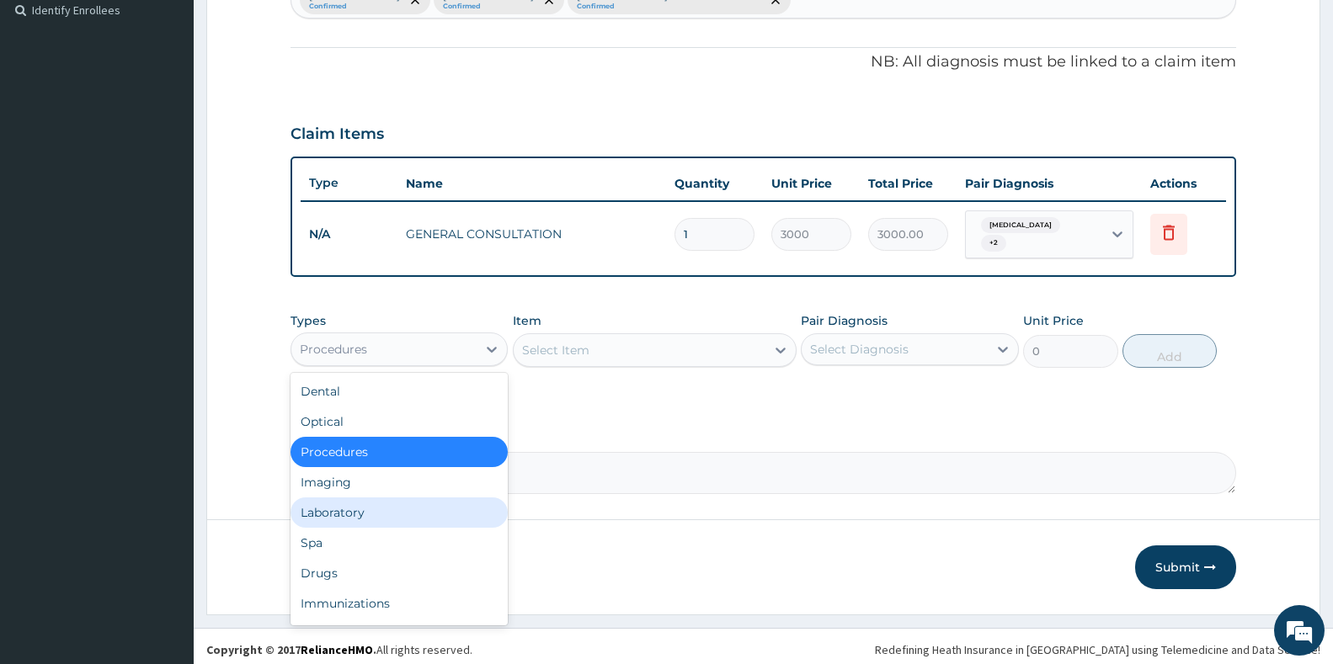
drag, startPoint x: 362, startPoint y: 506, endPoint x: 422, endPoint y: 491, distance: 61.7
click at [364, 507] on div "Laboratory" at bounding box center [399, 513] width 217 height 30
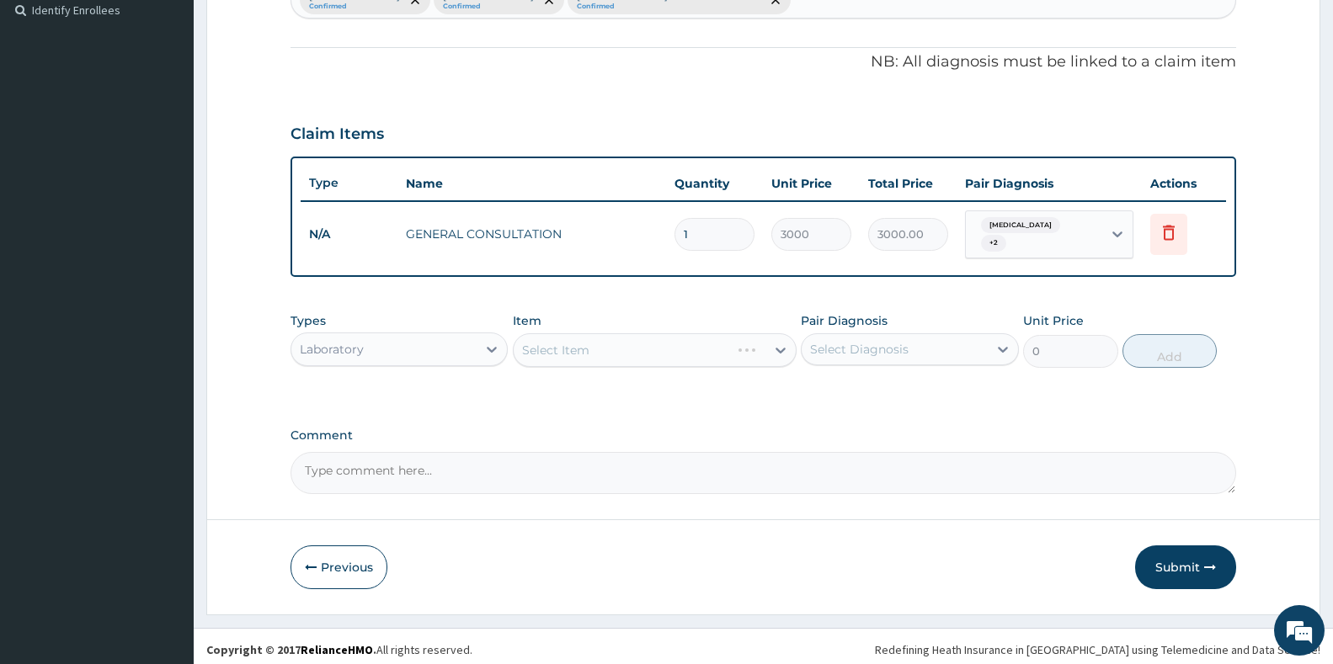
click at [670, 348] on div "Select Item" at bounding box center [655, 350] width 284 height 34
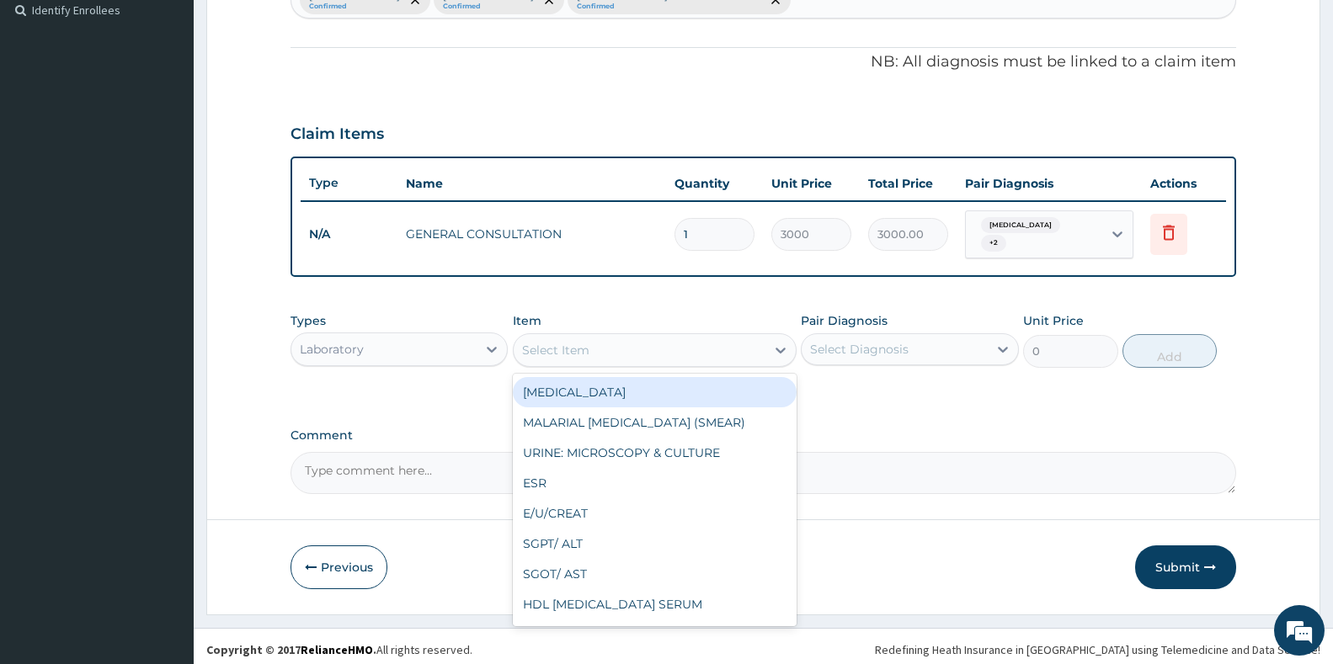
click at [640, 345] on div "Select Item" at bounding box center [640, 350] width 252 height 27
click at [632, 386] on div "[MEDICAL_DATA]" at bounding box center [655, 392] width 284 height 30
type input "3000"
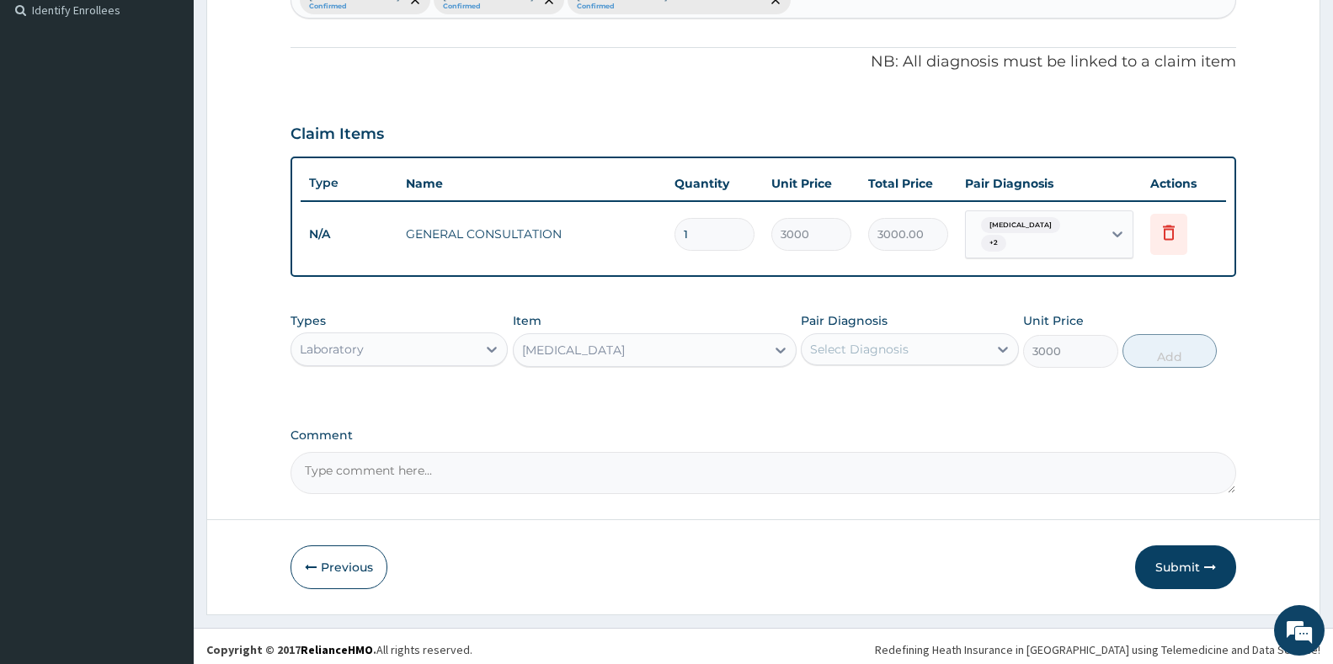
click at [888, 345] on div "Select Diagnosis" at bounding box center [859, 349] width 99 height 17
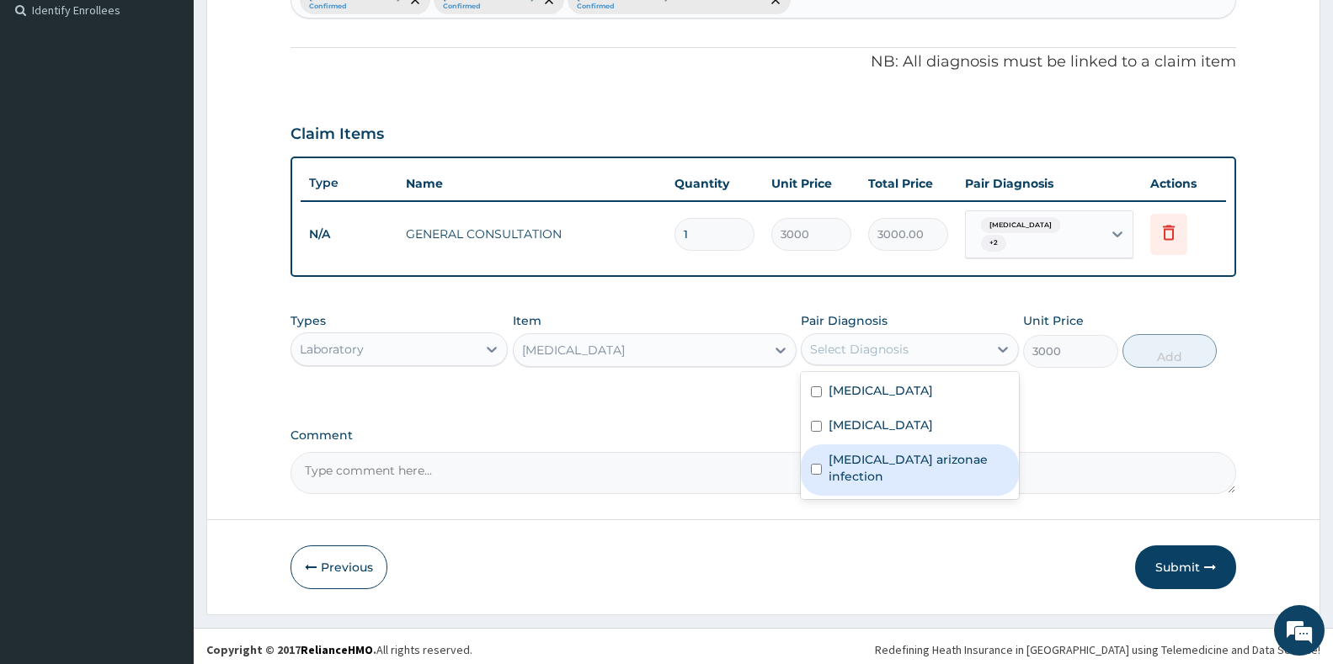
click at [867, 451] on label "[MEDICAL_DATA] arizonae infection" at bounding box center [918, 468] width 179 height 34
checkbox input "true"
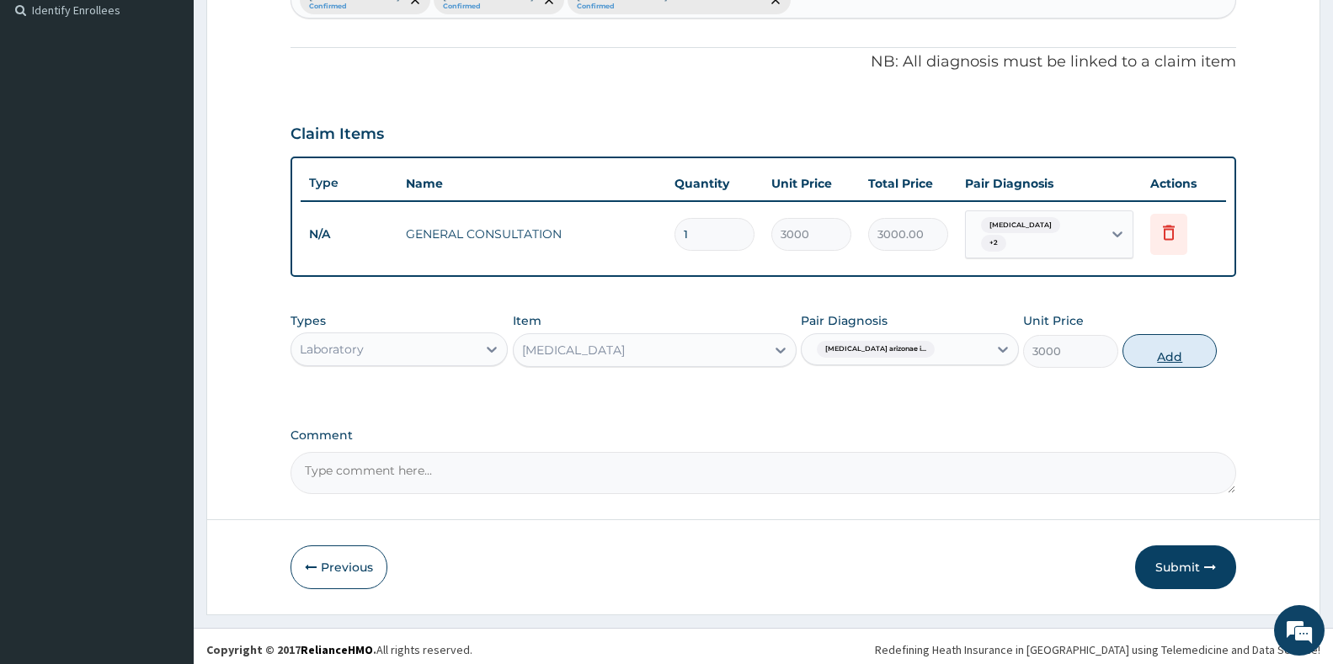
click at [1197, 345] on button "Add" at bounding box center [1170, 351] width 94 height 34
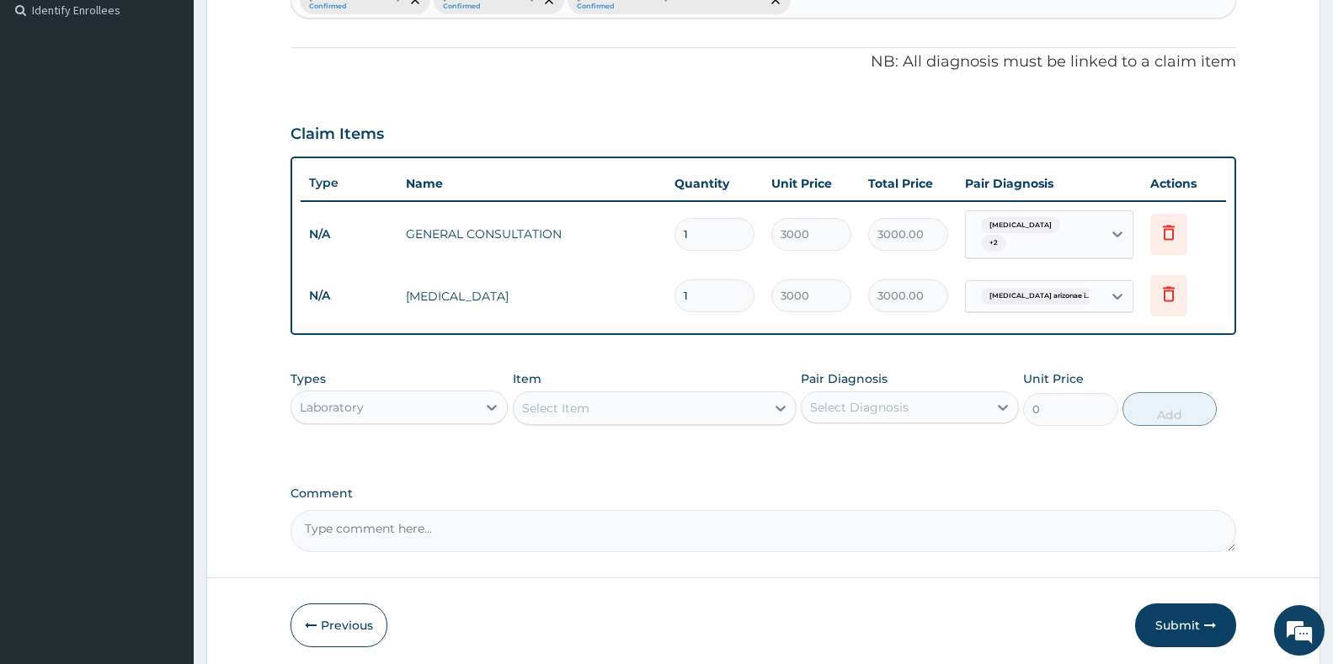
click at [541, 406] on div "Select Item" at bounding box center [555, 408] width 67 height 17
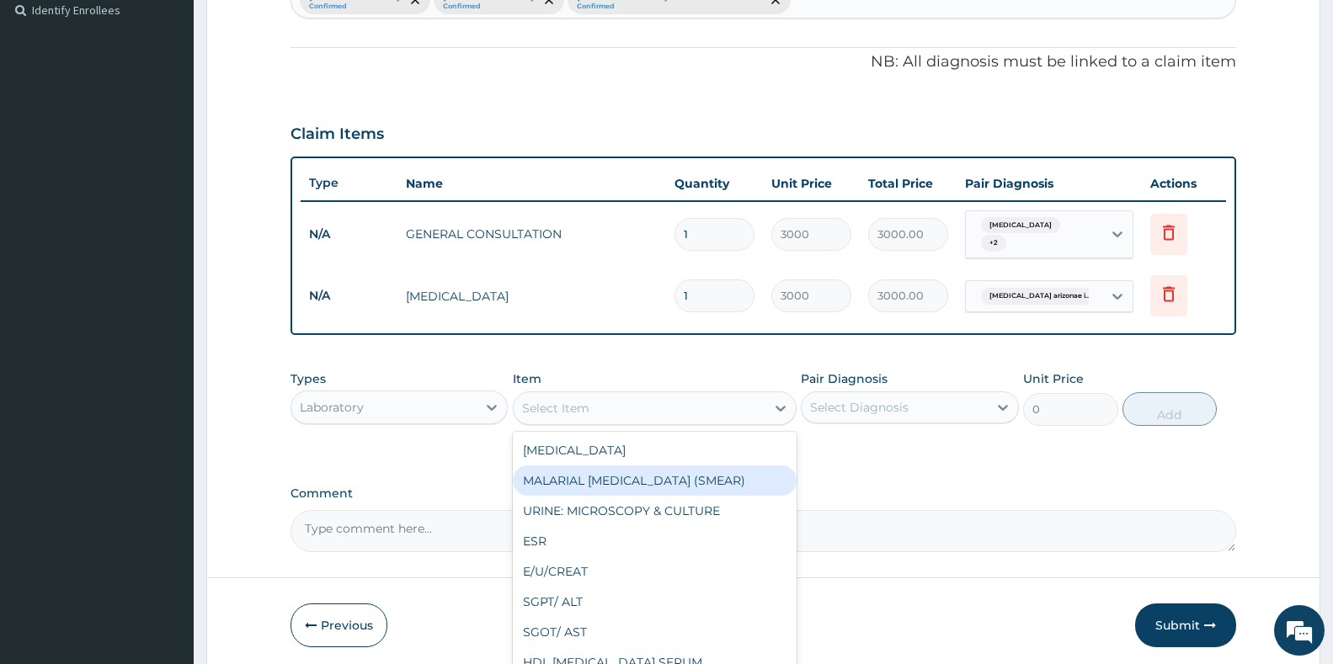
drag, startPoint x: 619, startPoint y: 478, endPoint x: 696, endPoint y: 486, distance: 77.9
click at [623, 477] on div "MALARIAL [MEDICAL_DATA] (SMEAR)" at bounding box center [655, 481] width 284 height 30
type input "2000"
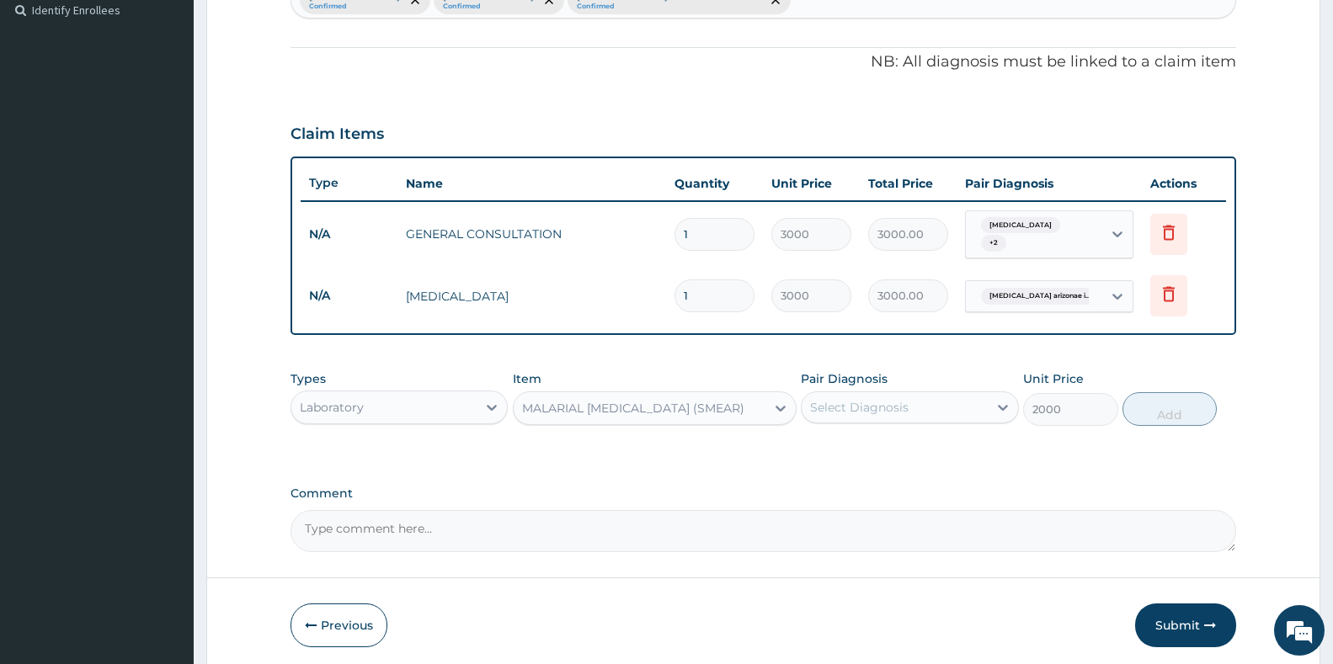
click at [924, 414] on div "Select Diagnosis" at bounding box center [909, 408] width 217 height 32
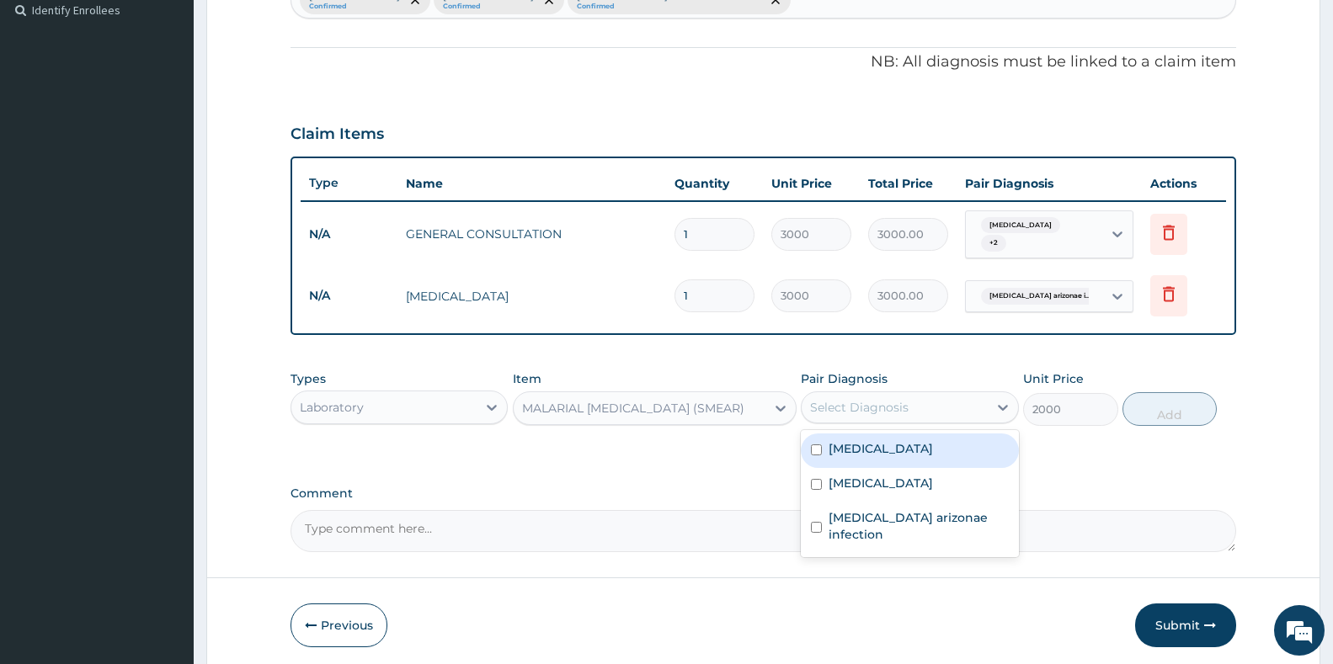
drag, startPoint x: 880, startPoint y: 453, endPoint x: 910, endPoint y: 459, distance: 30.1
click at [888, 456] on div "[MEDICAL_DATA]" at bounding box center [909, 451] width 217 height 35
checkbox input "true"
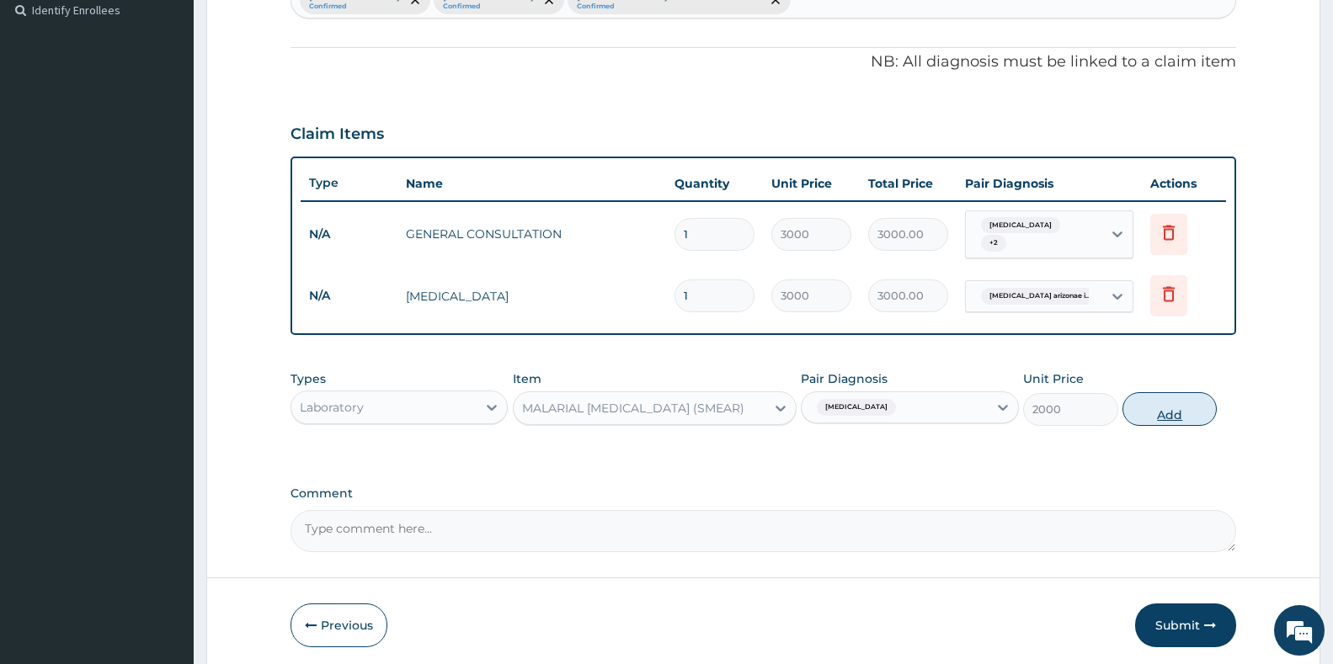
click at [1198, 406] on button "Add" at bounding box center [1170, 409] width 94 height 34
type input "0"
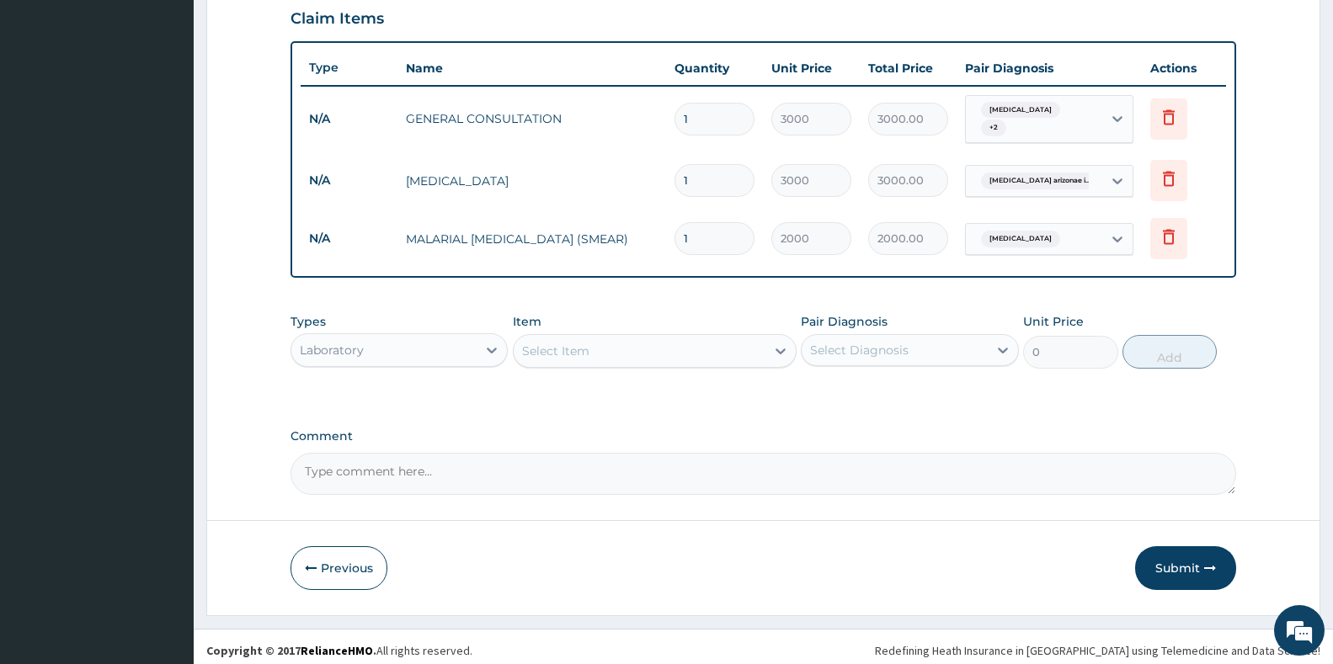
scroll to position [586, 0]
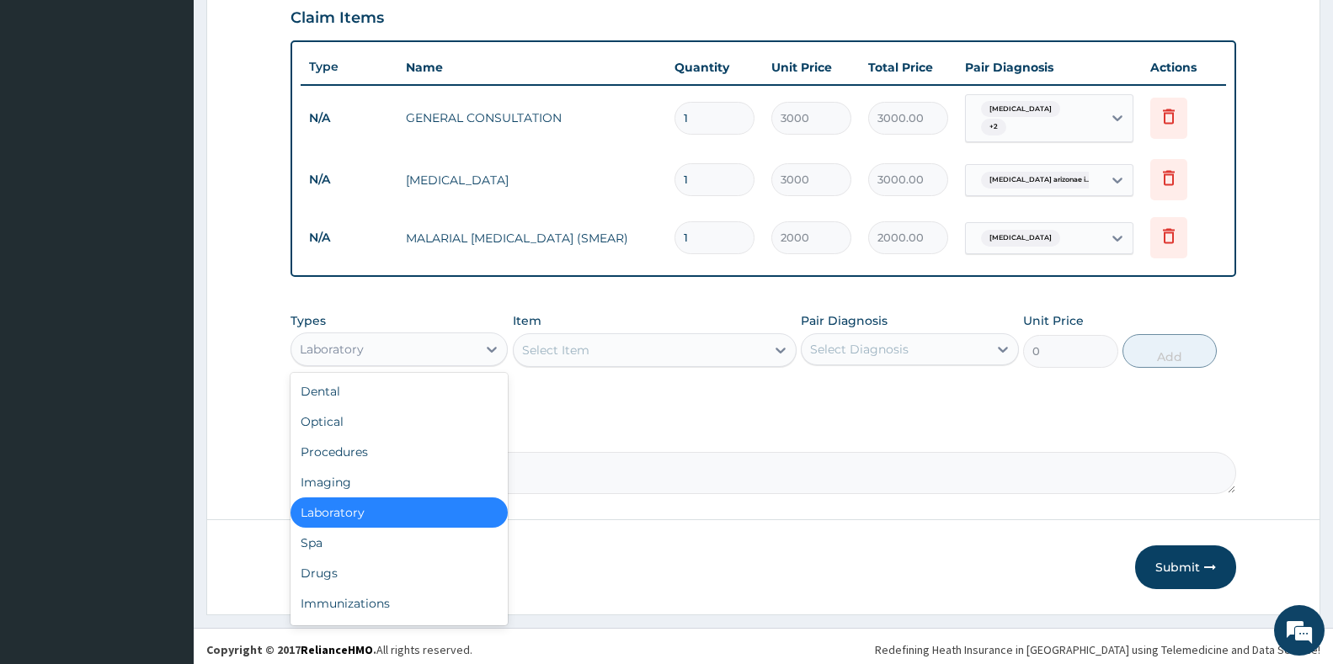
drag, startPoint x: 387, startPoint y: 338, endPoint x: 355, endPoint y: 392, distance: 63.0
click at [384, 342] on div "Laboratory" at bounding box center [383, 349] width 185 height 27
click at [344, 560] on div "Drugs" at bounding box center [399, 573] width 217 height 30
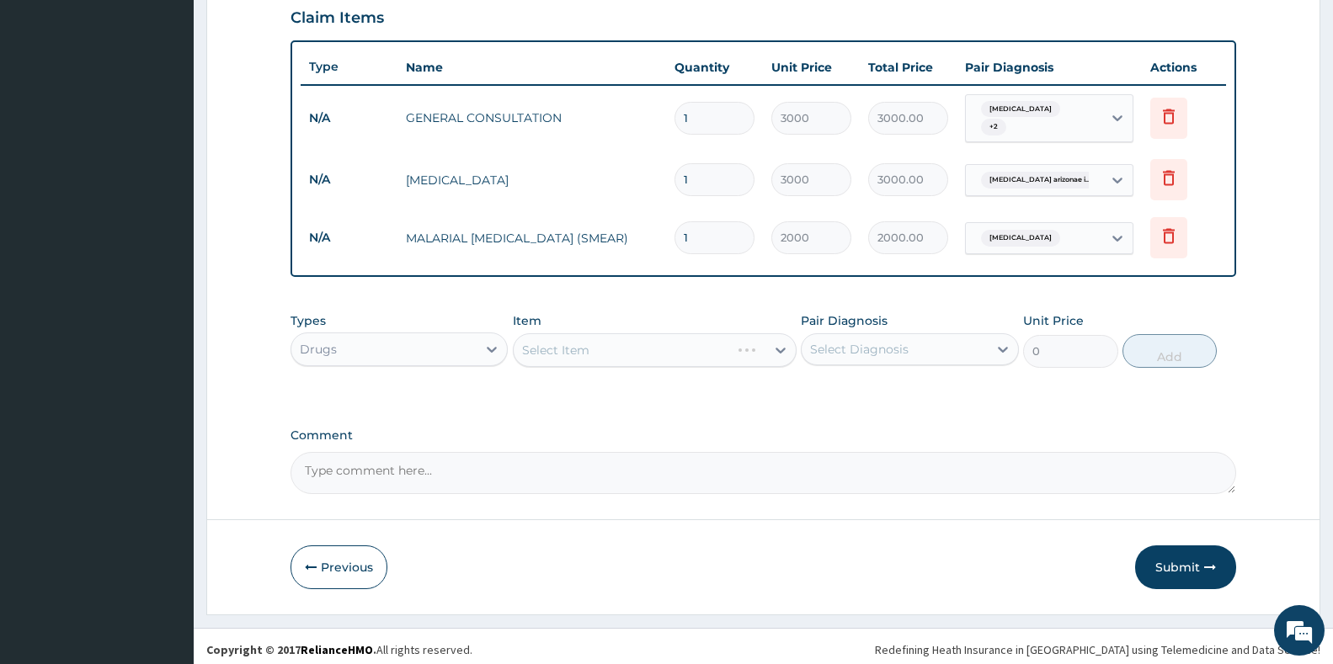
click at [622, 341] on div "Select Item" at bounding box center [655, 350] width 284 height 34
click at [618, 344] on div "Select Item" at bounding box center [640, 350] width 252 height 27
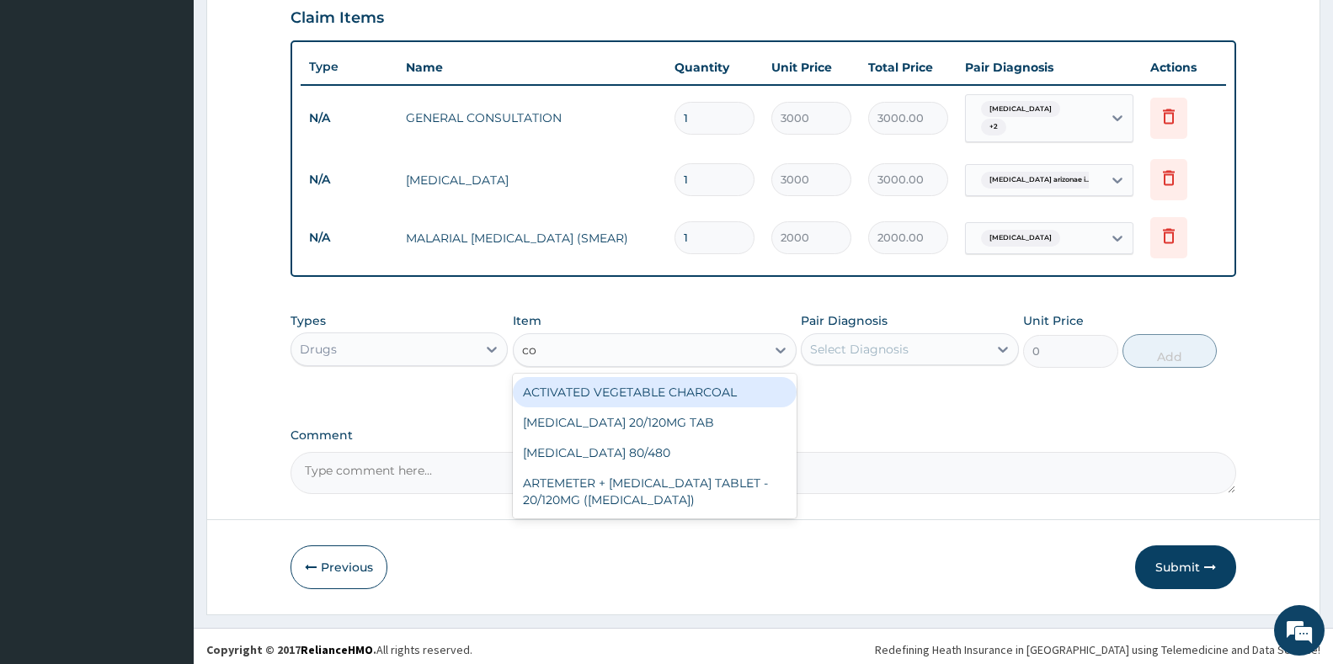
type input "coa"
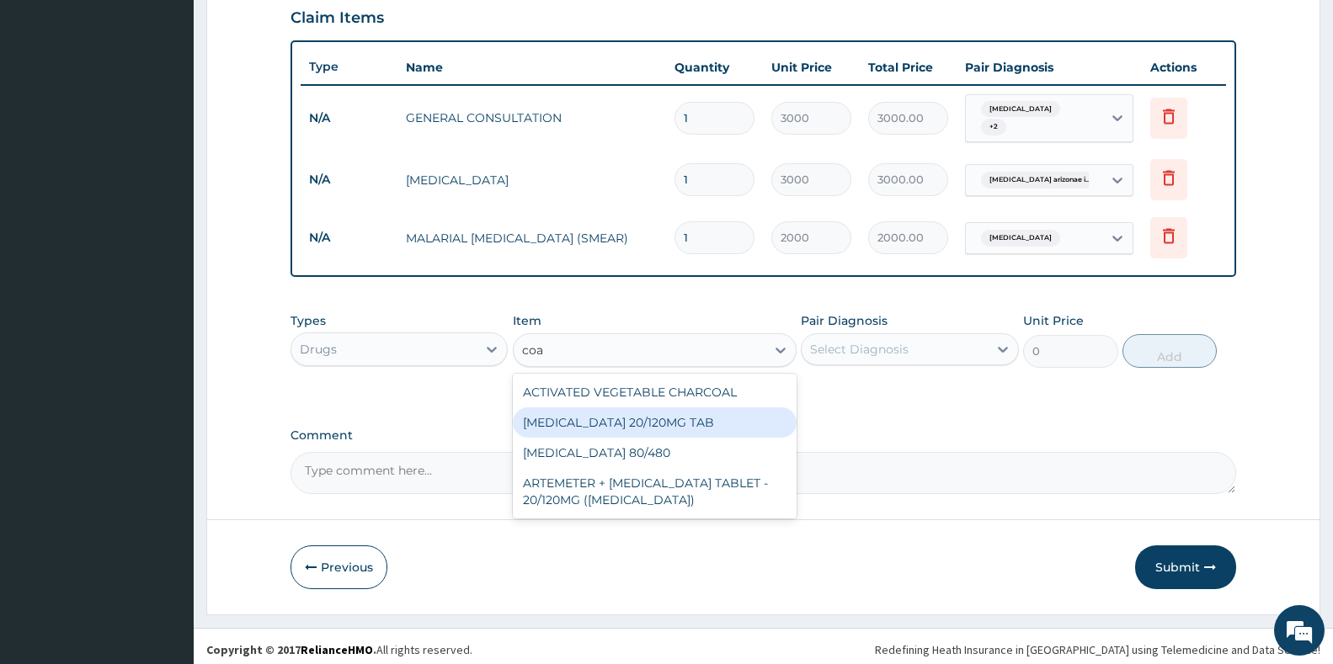
click at [597, 424] on div "[MEDICAL_DATA] 20/120MG TAB" at bounding box center [655, 423] width 284 height 30
type input "75"
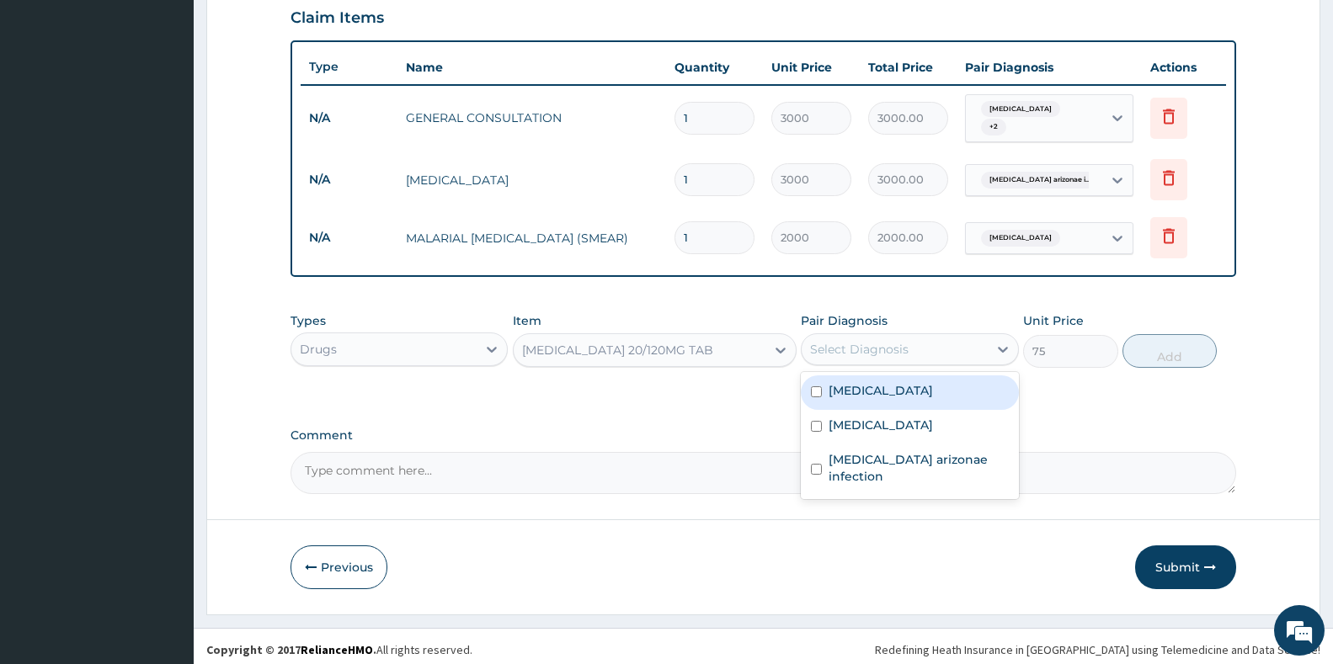
click at [931, 341] on div "Select Diagnosis" at bounding box center [894, 349] width 185 height 27
drag, startPoint x: 873, startPoint y: 386, endPoint x: 1005, endPoint y: 385, distance: 131.4
click at [875, 385] on div "[MEDICAL_DATA]" at bounding box center [909, 393] width 217 height 35
checkbox input "true"
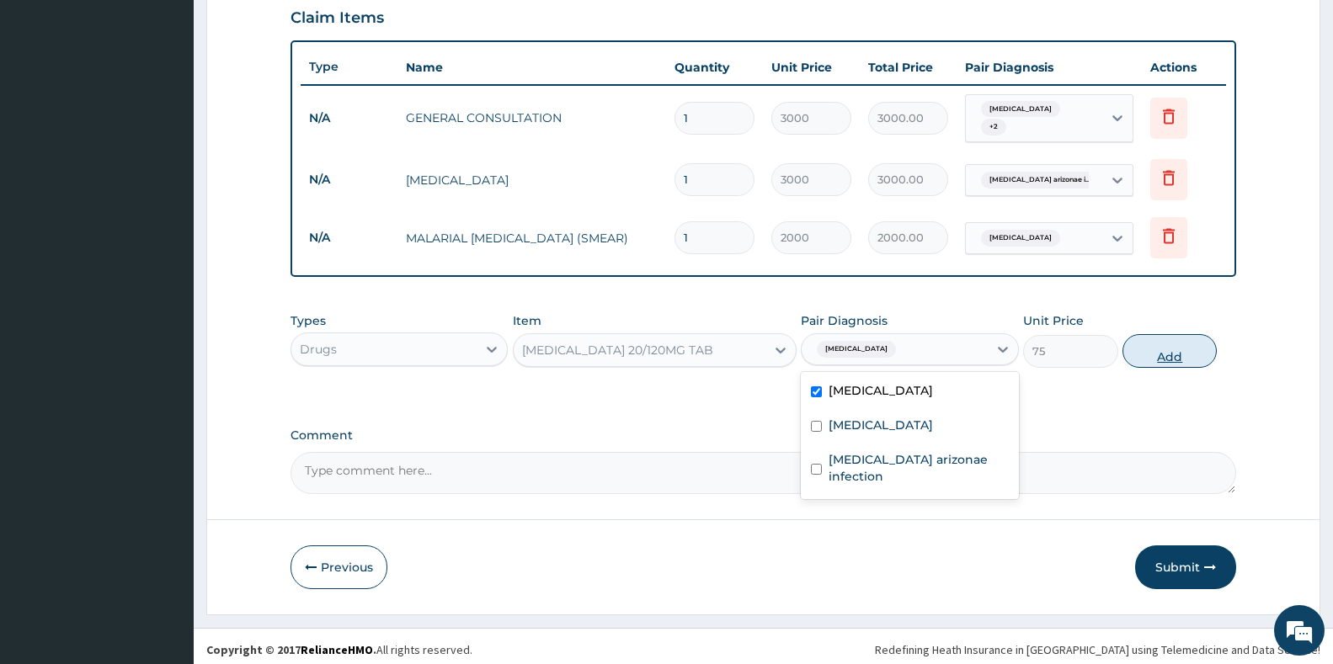
click at [1186, 343] on button "Add" at bounding box center [1170, 351] width 94 height 34
type input "0"
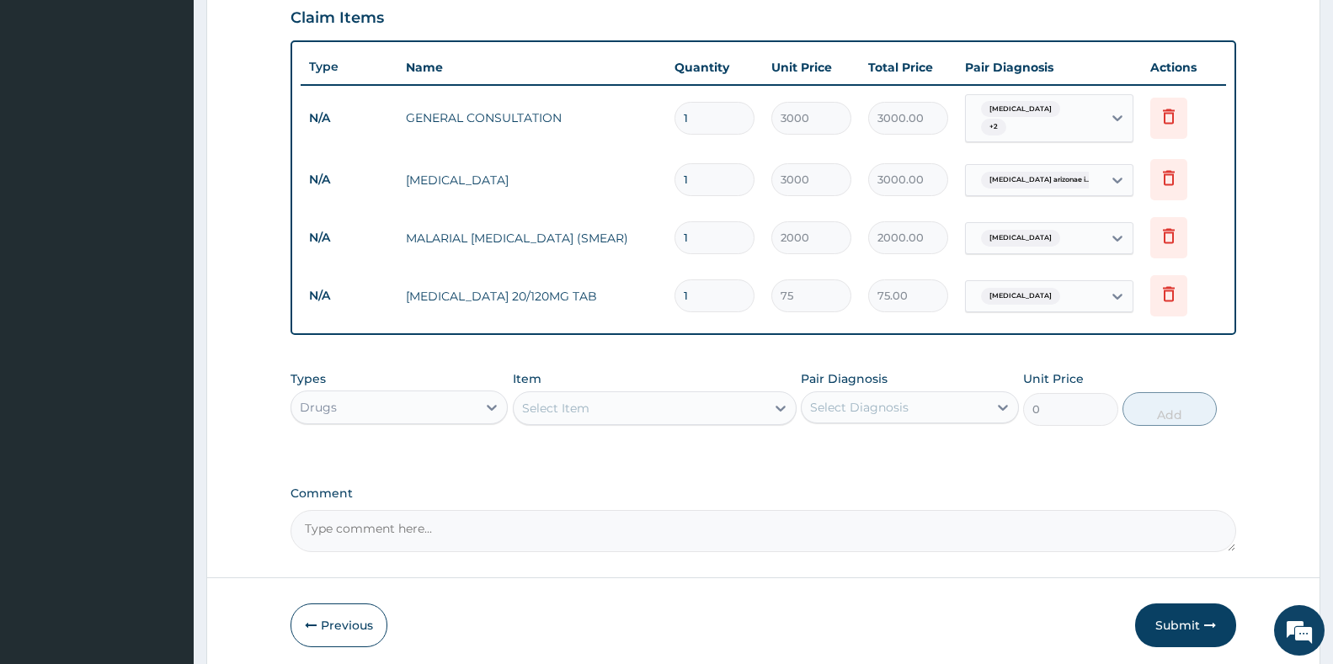
type input "12"
type input "900.00"
type input "12"
click at [573, 400] on div "Select Item" at bounding box center [555, 408] width 67 height 17
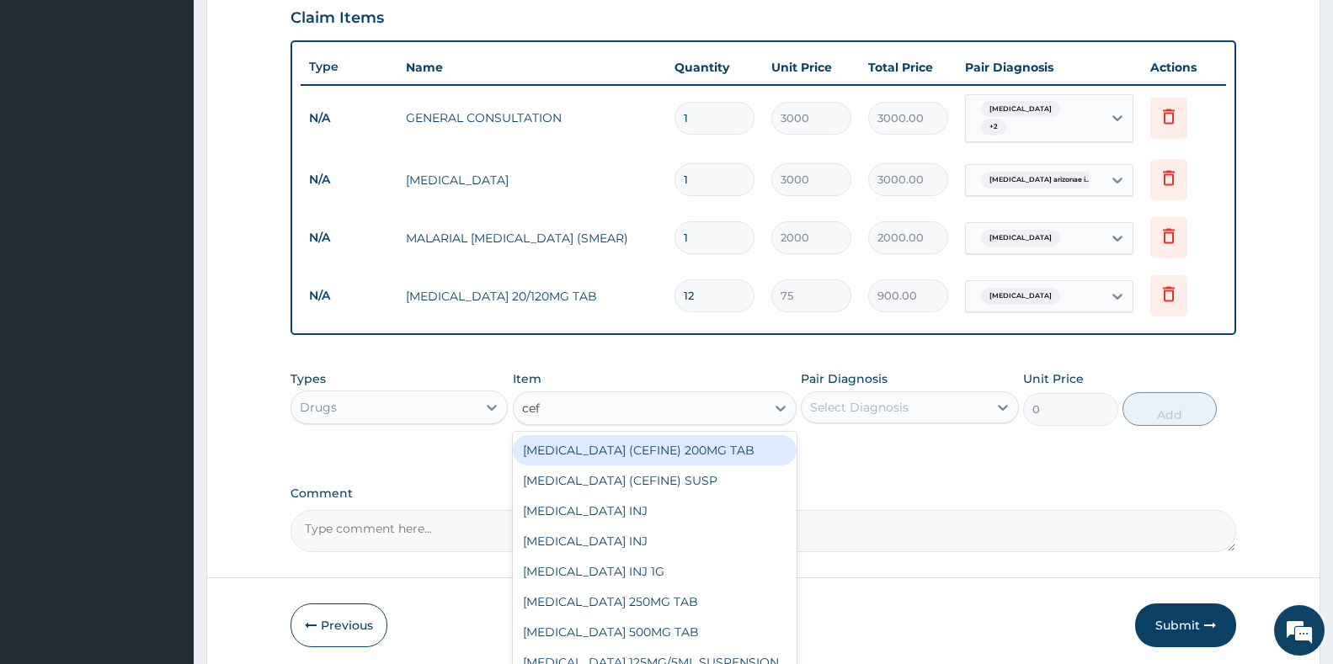
type input "cefu"
click at [623, 435] on div "[MEDICAL_DATA] 250MG TAB" at bounding box center [655, 450] width 284 height 30
type input "300"
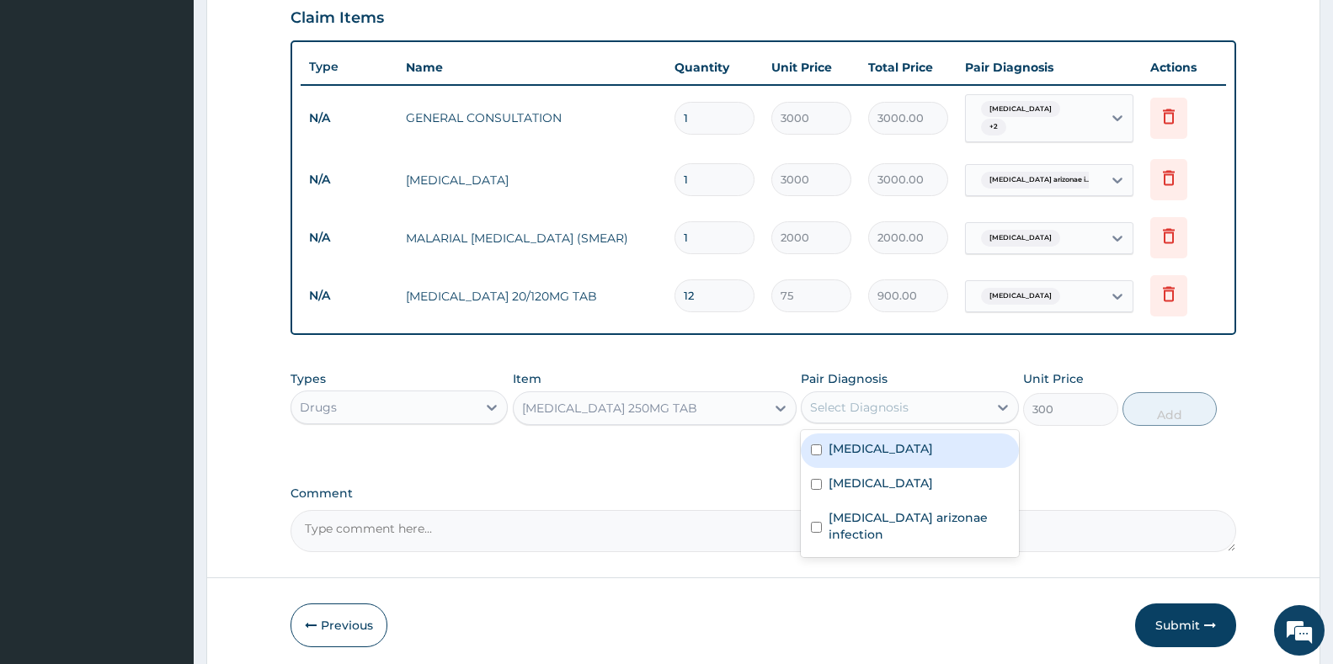
click at [916, 406] on div "Select Diagnosis" at bounding box center [894, 407] width 185 height 27
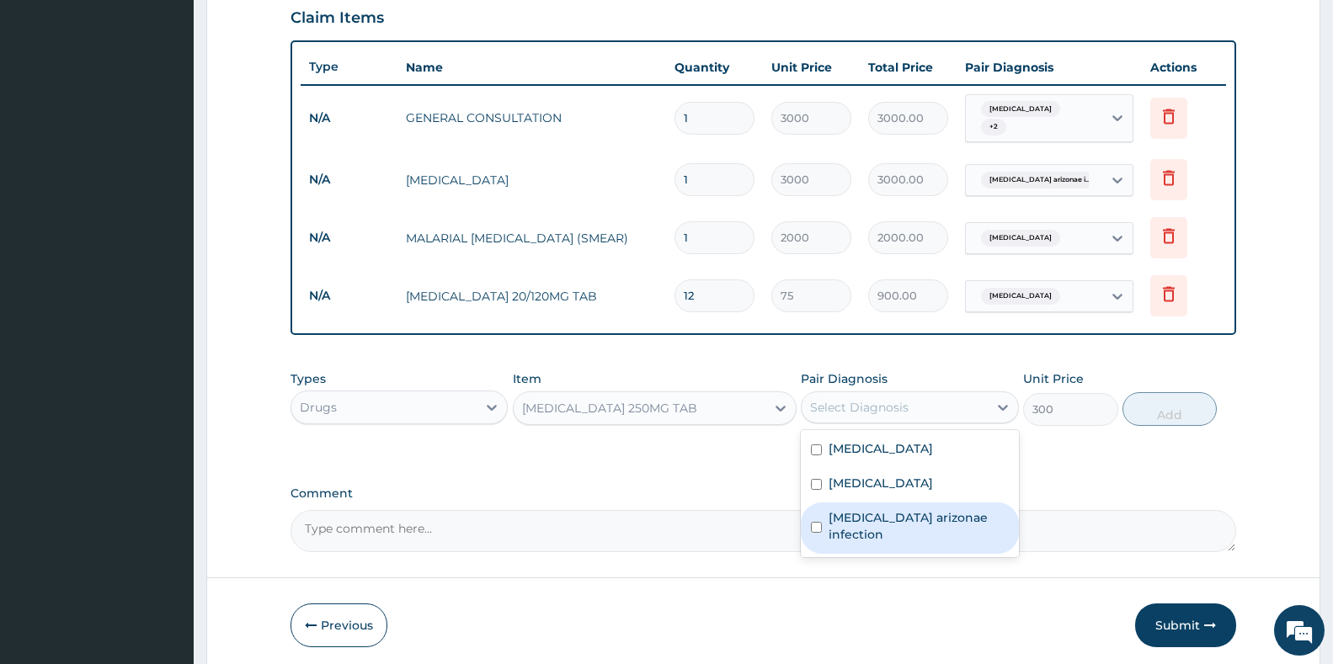
click at [899, 513] on label "[MEDICAL_DATA] arizonae infection" at bounding box center [918, 527] width 179 height 34
checkbox input "true"
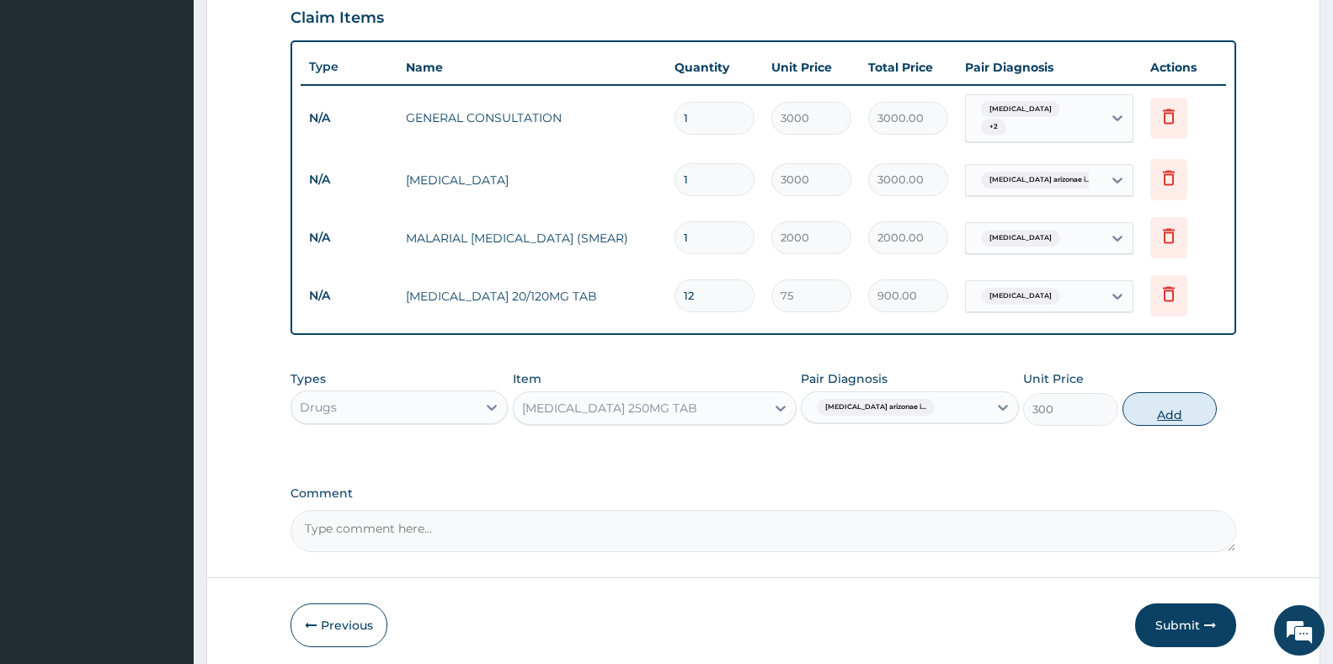
click at [1175, 405] on button "Add" at bounding box center [1170, 409] width 94 height 34
type input "0"
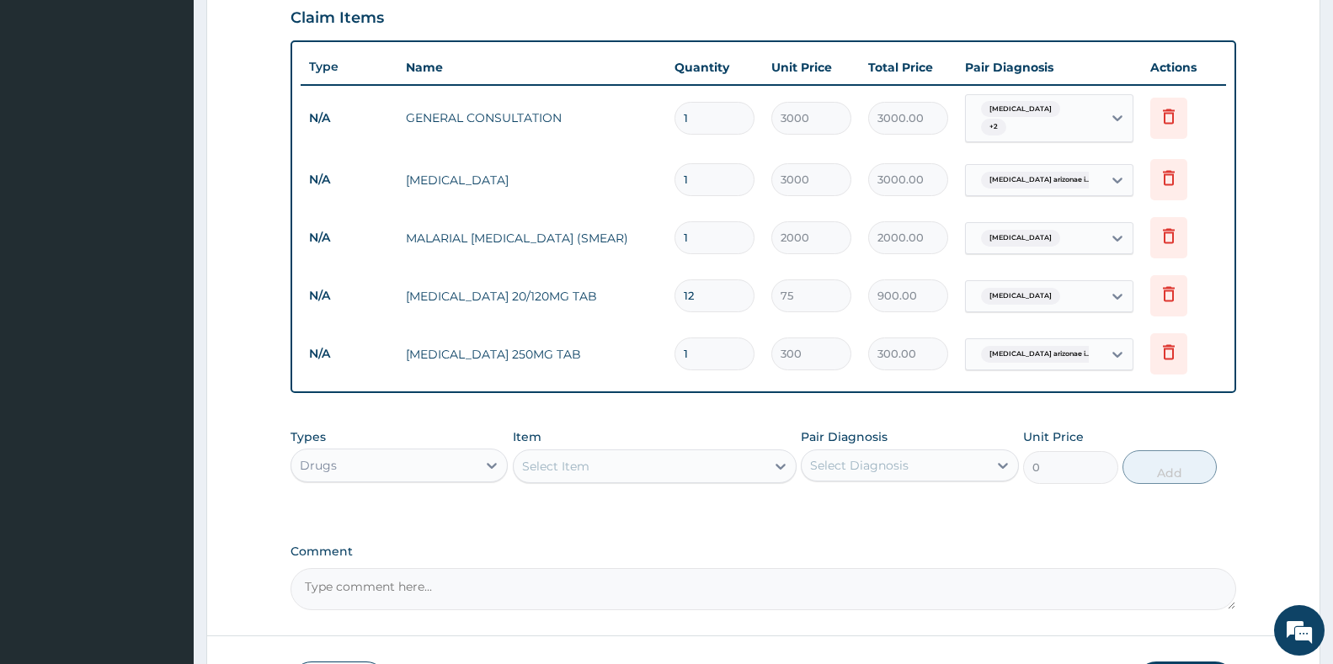
type input "10"
type input "3000.00"
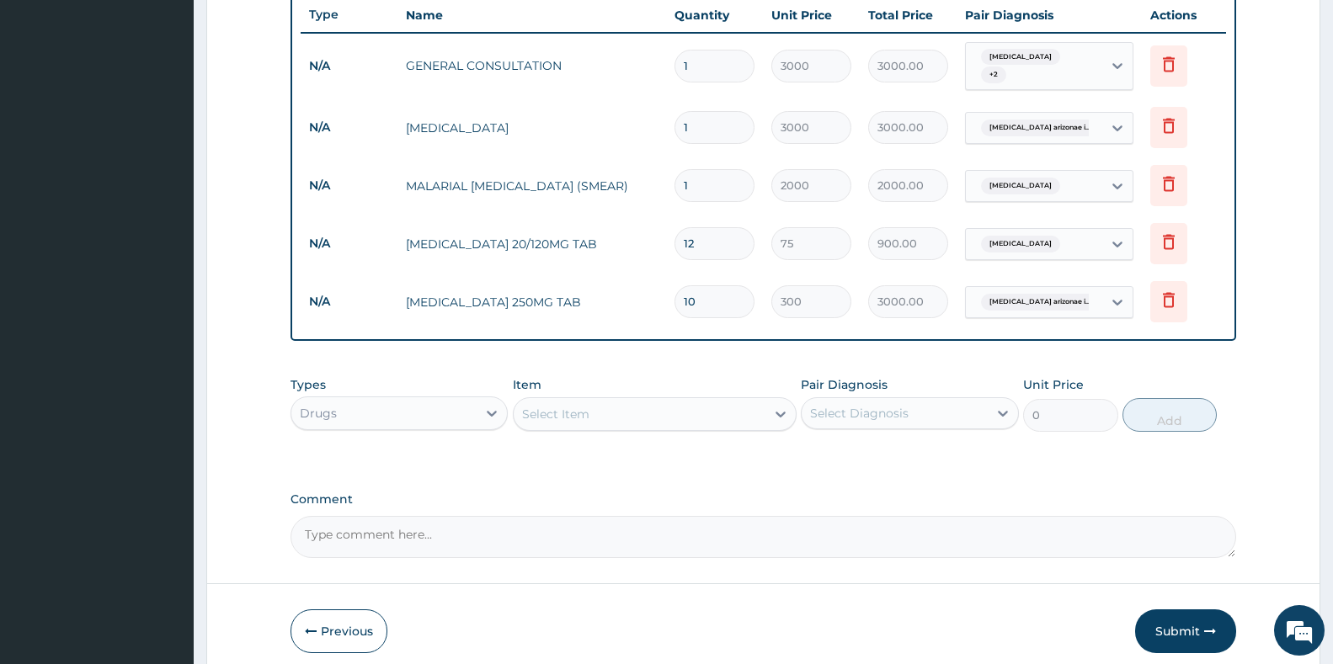
scroll to position [702, 0]
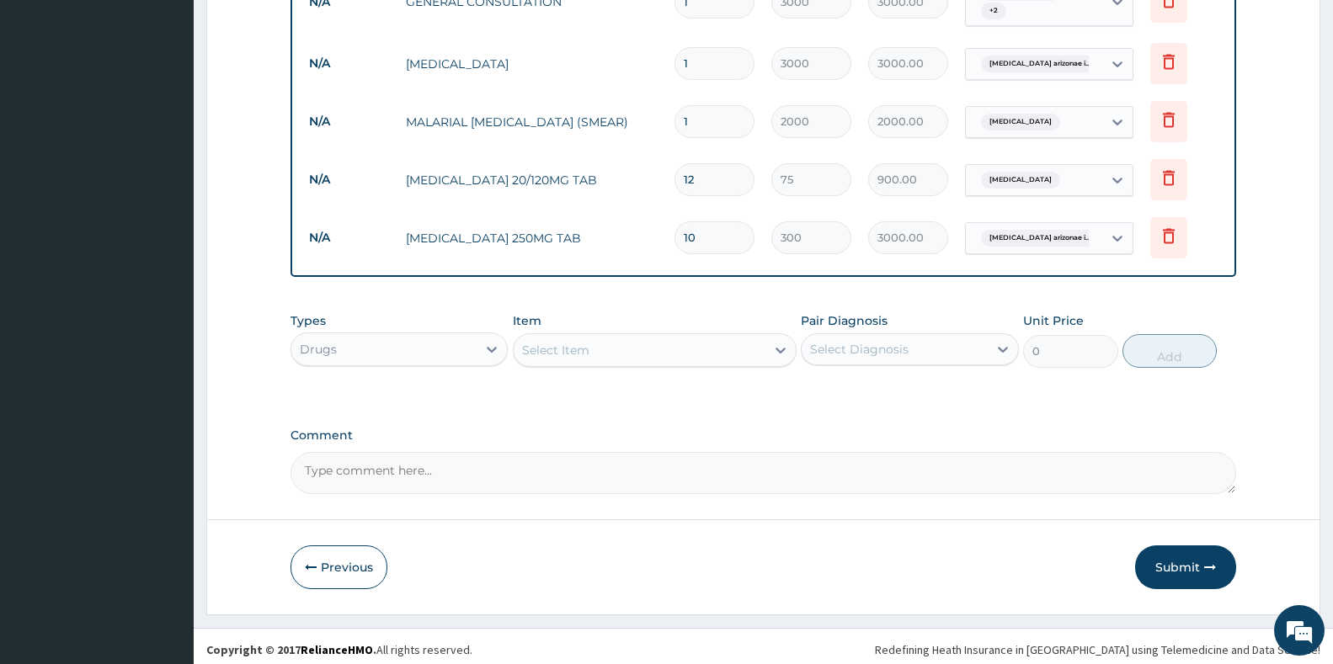
type input "10"
click at [593, 337] on div "Select Item" at bounding box center [640, 350] width 252 height 27
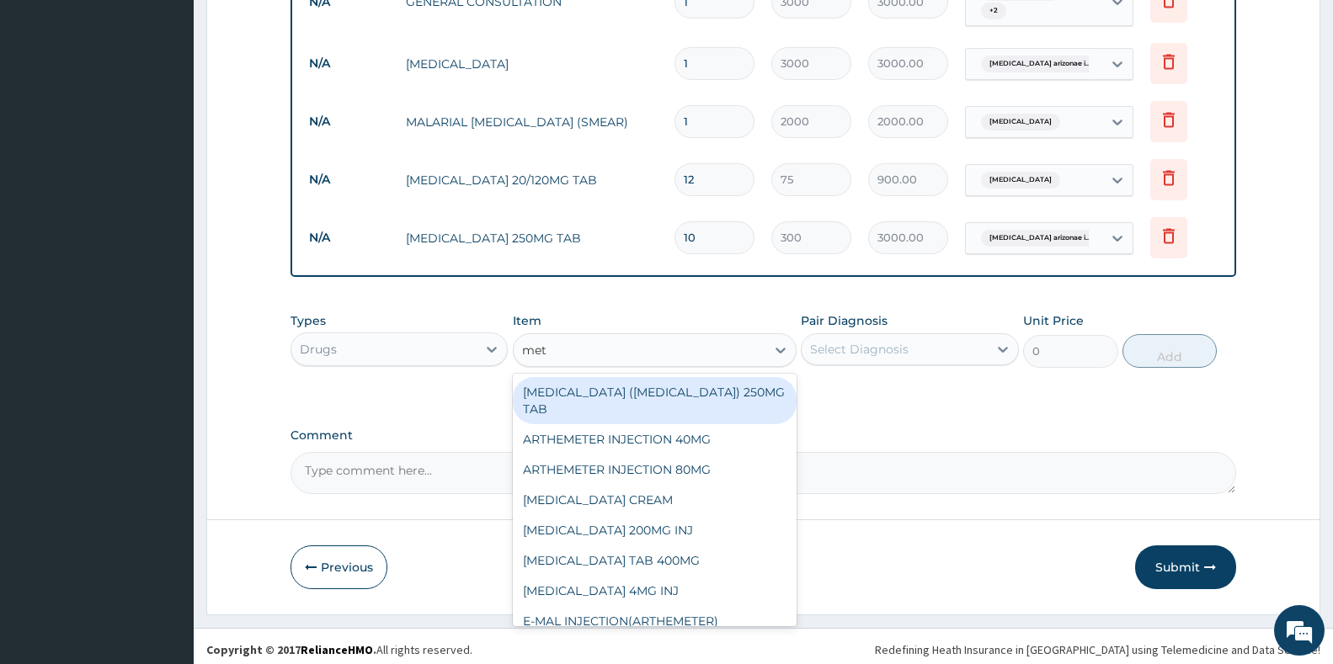
type input "metr"
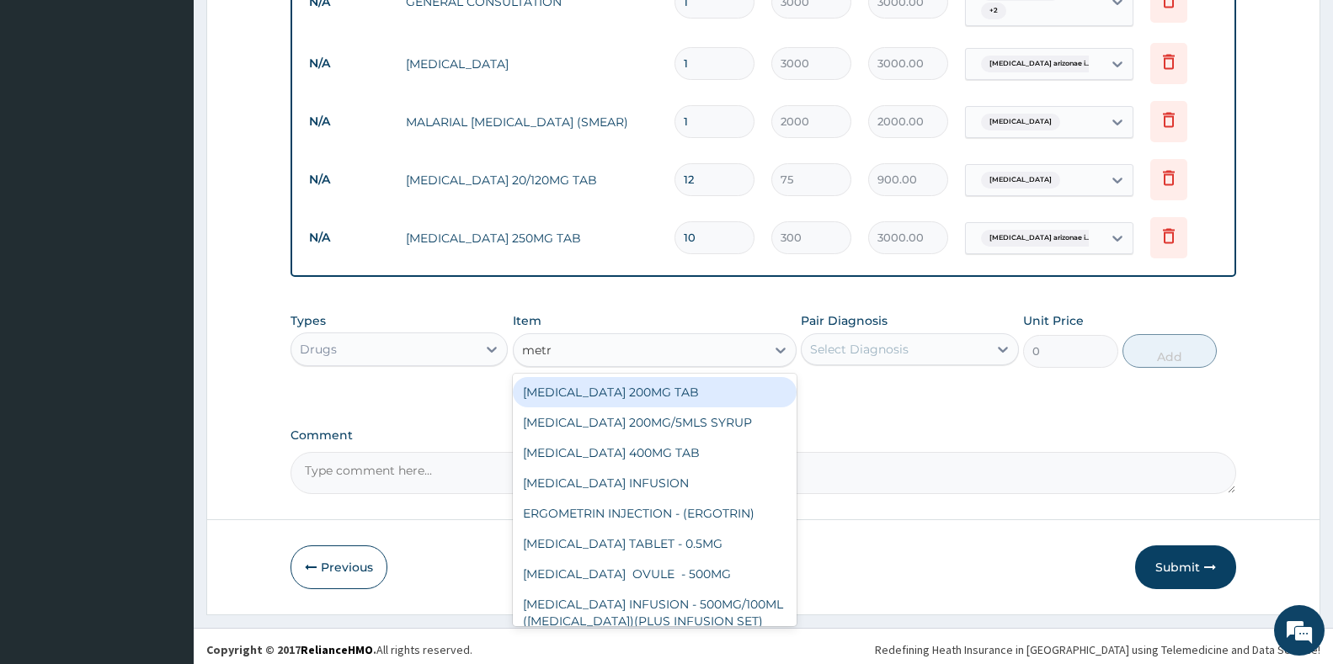
click at [680, 383] on div "[MEDICAL_DATA] 200MG TAB" at bounding box center [655, 392] width 284 height 30
type input "20"
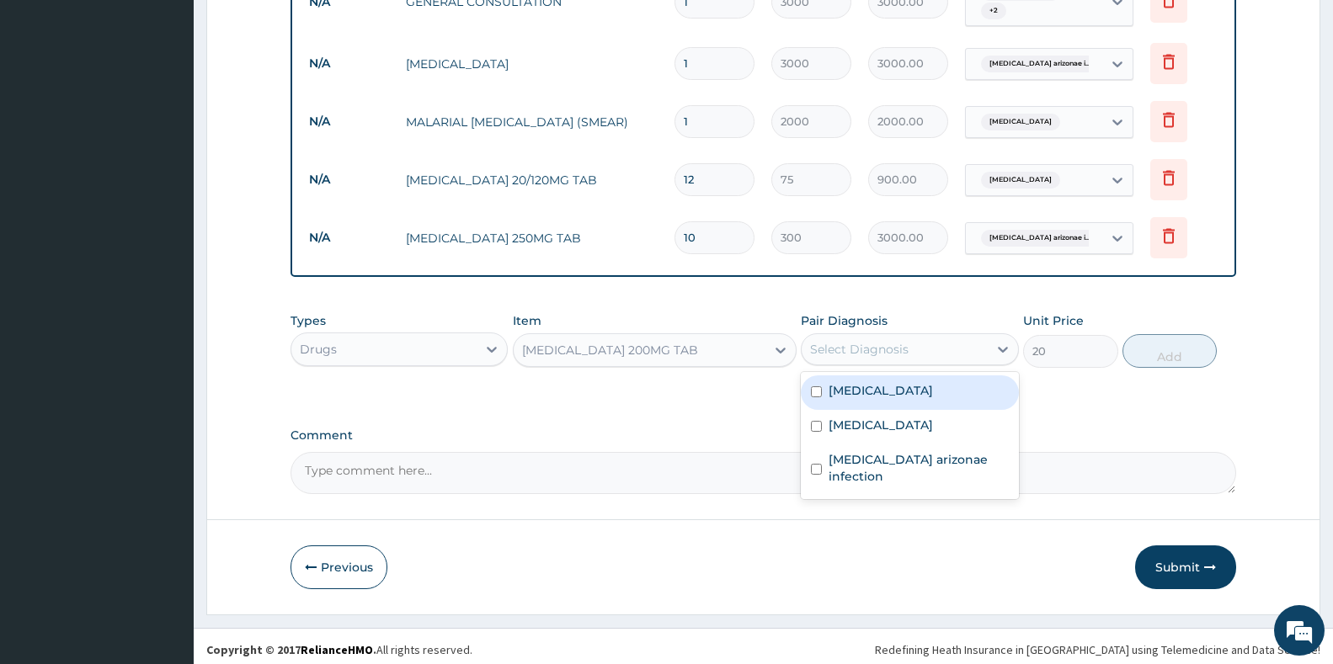
drag, startPoint x: 866, startPoint y: 344, endPoint x: 872, endPoint y: 418, distance: 73.5
click at [866, 347] on div "Select Diagnosis" at bounding box center [859, 349] width 99 height 17
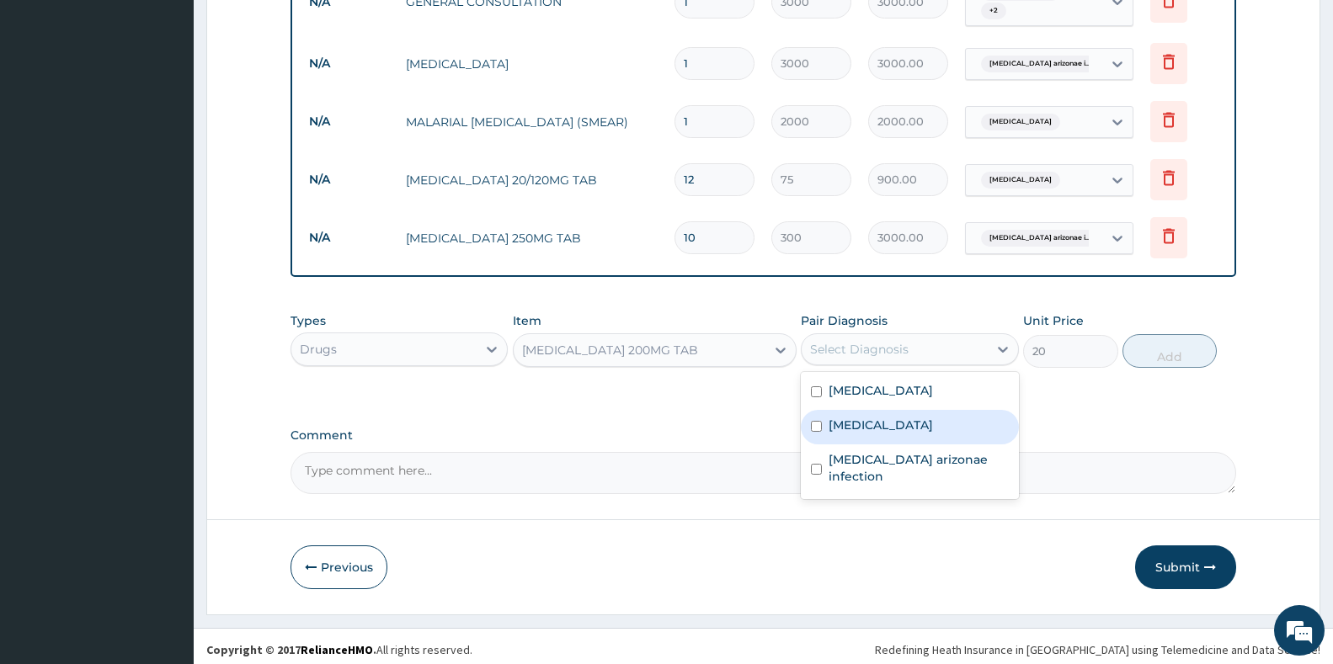
click at [891, 417] on label "[MEDICAL_DATA]" at bounding box center [881, 425] width 104 height 17
checkbox input "true"
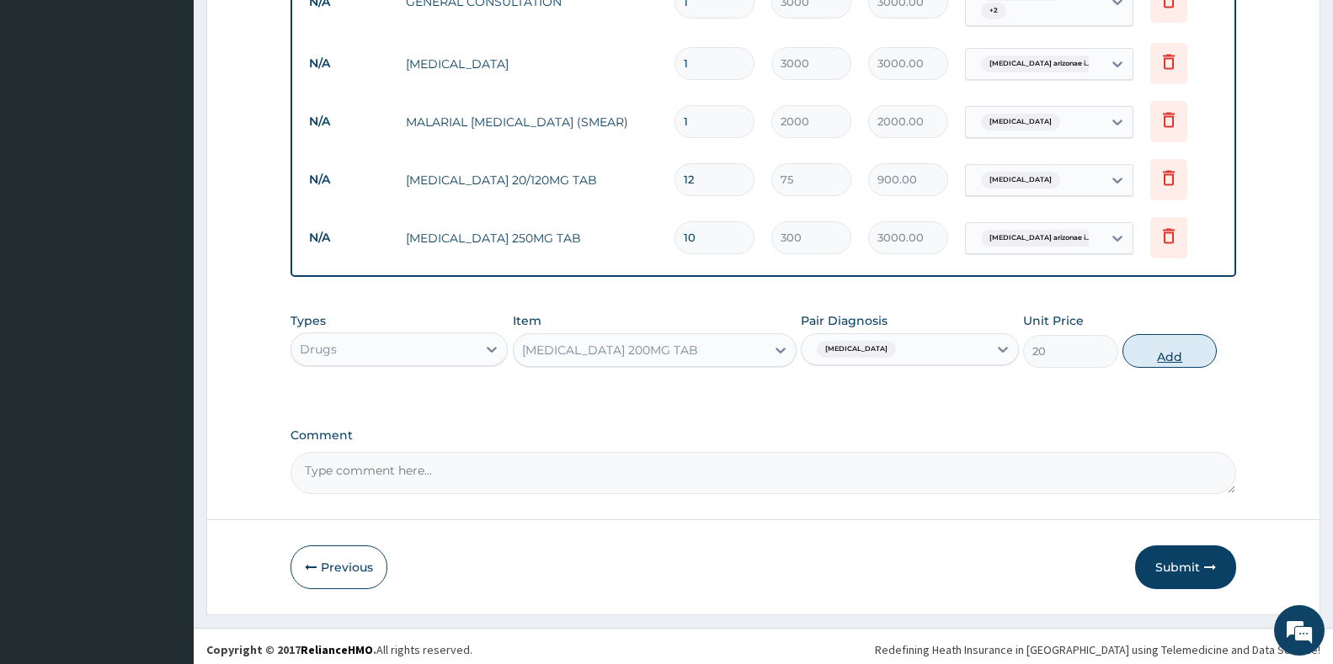
click at [1173, 355] on button "Add" at bounding box center [1170, 351] width 94 height 34
type input "0"
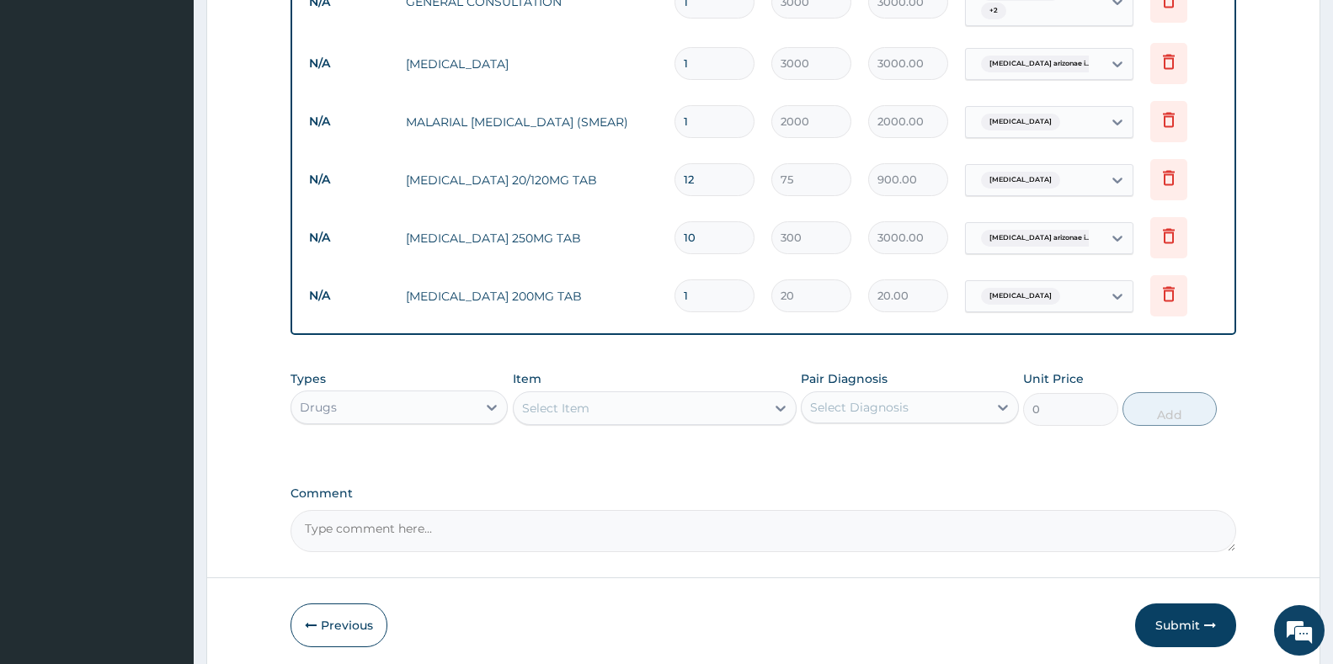
type input "15"
type input "300.00"
type input "15"
click at [588, 400] on div "Select Item" at bounding box center [555, 408] width 67 height 17
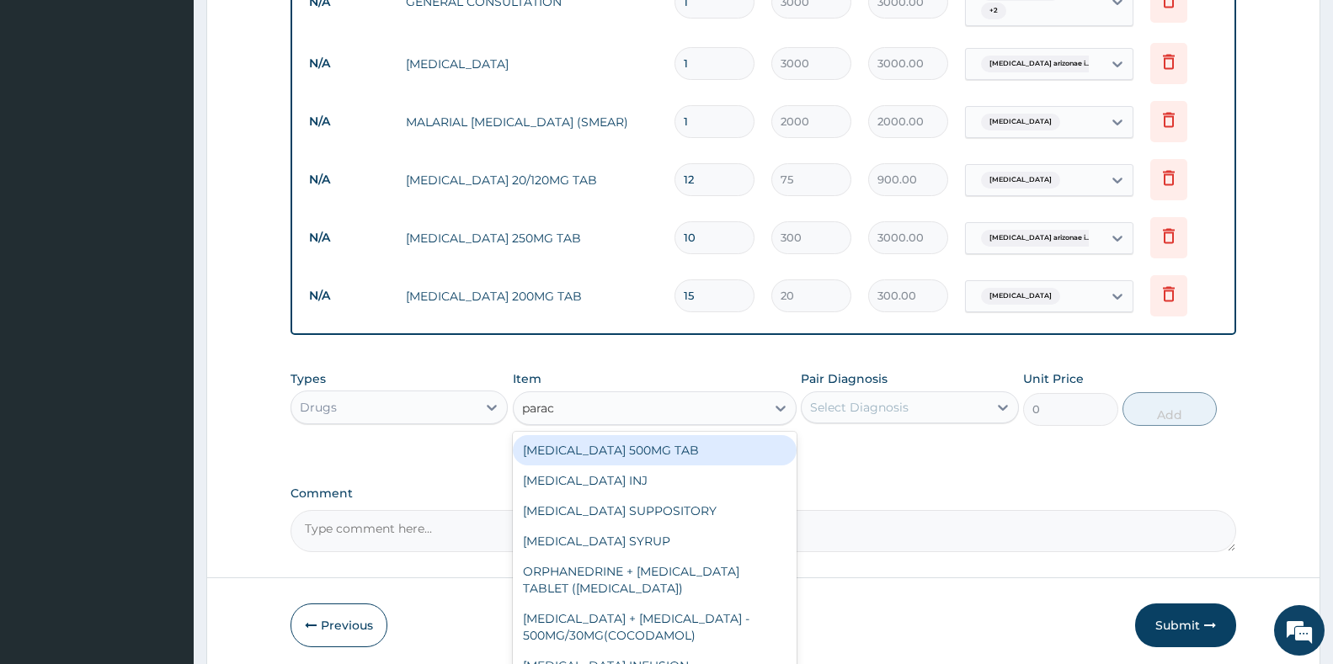
type input "parace"
click at [617, 438] on div "[MEDICAL_DATA] 500MG TAB" at bounding box center [655, 450] width 284 height 30
type input "20"
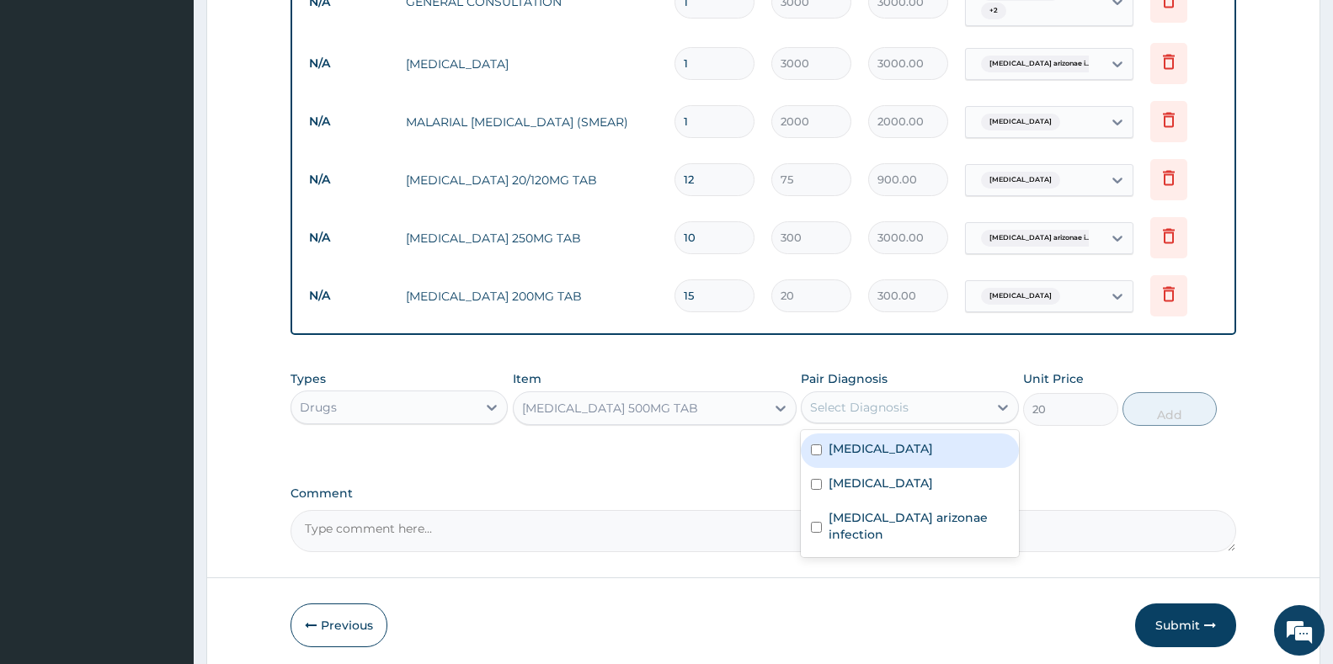
click at [957, 408] on div "Select Diagnosis" at bounding box center [894, 407] width 185 height 27
click at [860, 434] on div "[MEDICAL_DATA]" at bounding box center [909, 451] width 217 height 35
checkbox input "true"
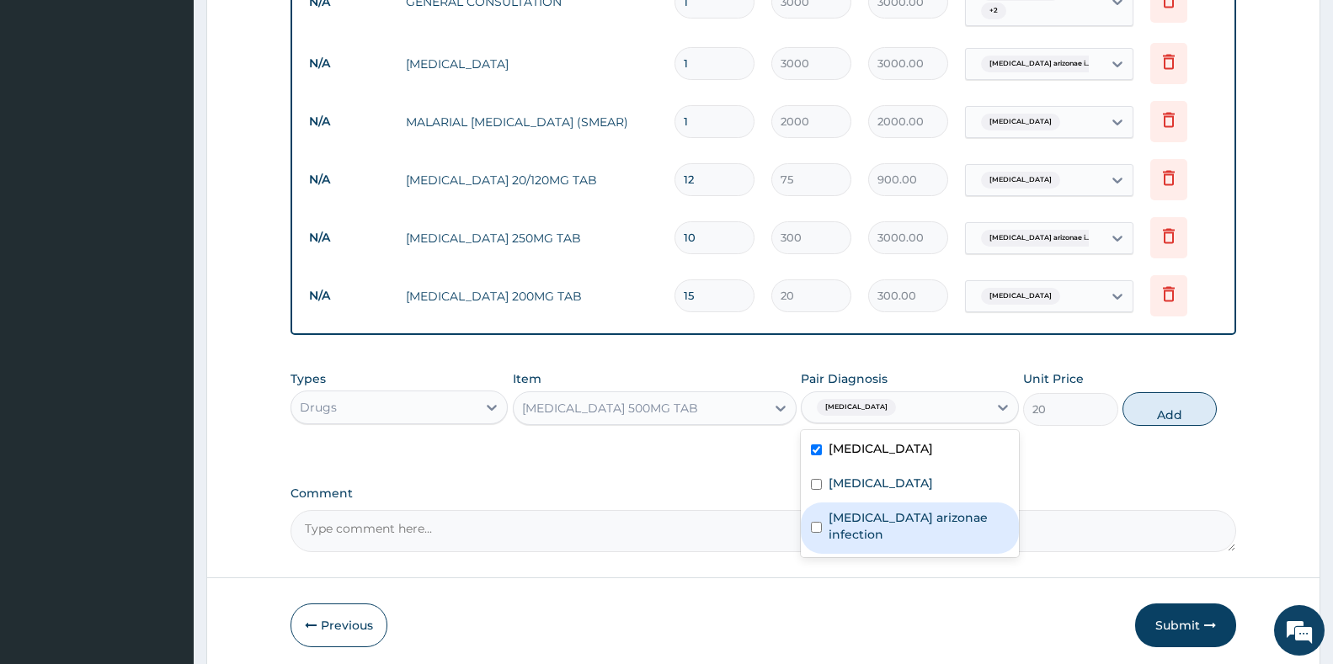
drag, startPoint x: 869, startPoint y: 527, endPoint x: 1051, endPoint y: 521, distance: 182.0
click at [882, 530] on label "[MEDICAL_DATA] arizonae infection" at bounding box center [918, 527] width 179 height 34
checkbox input "true"
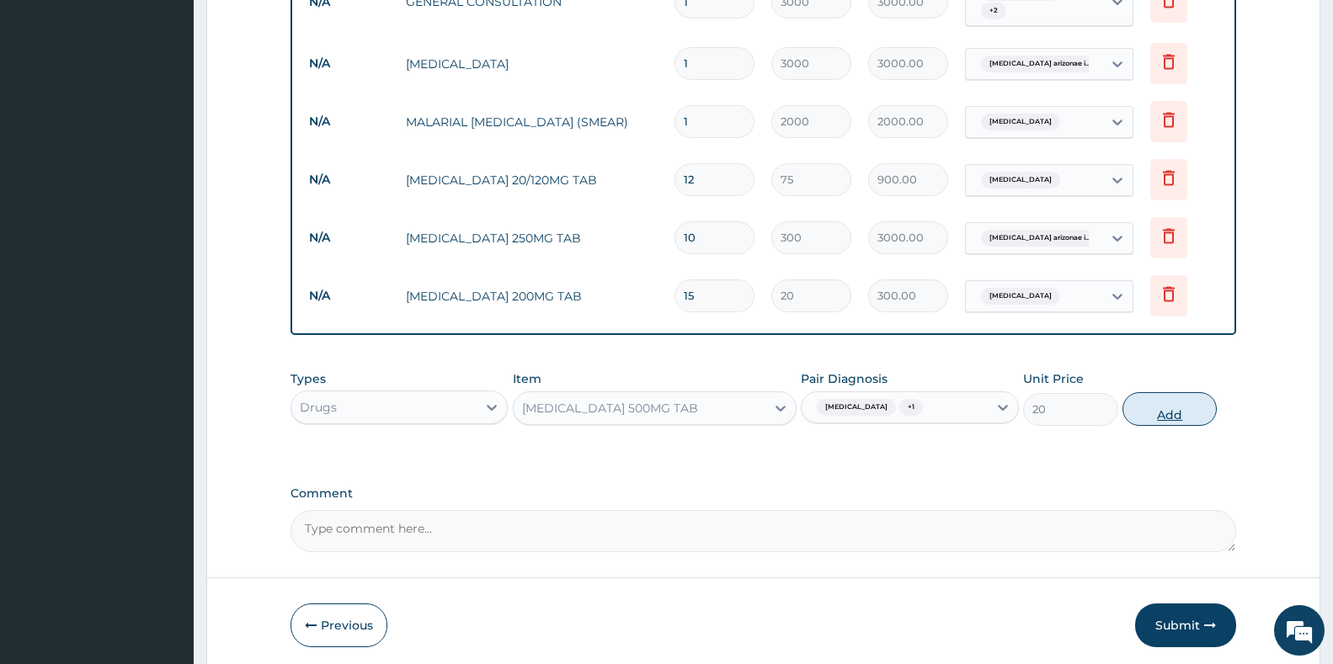
click at [1183, 397] on button "Add" at bounding box center [1170, 409] width 94 height 34
type input "0"
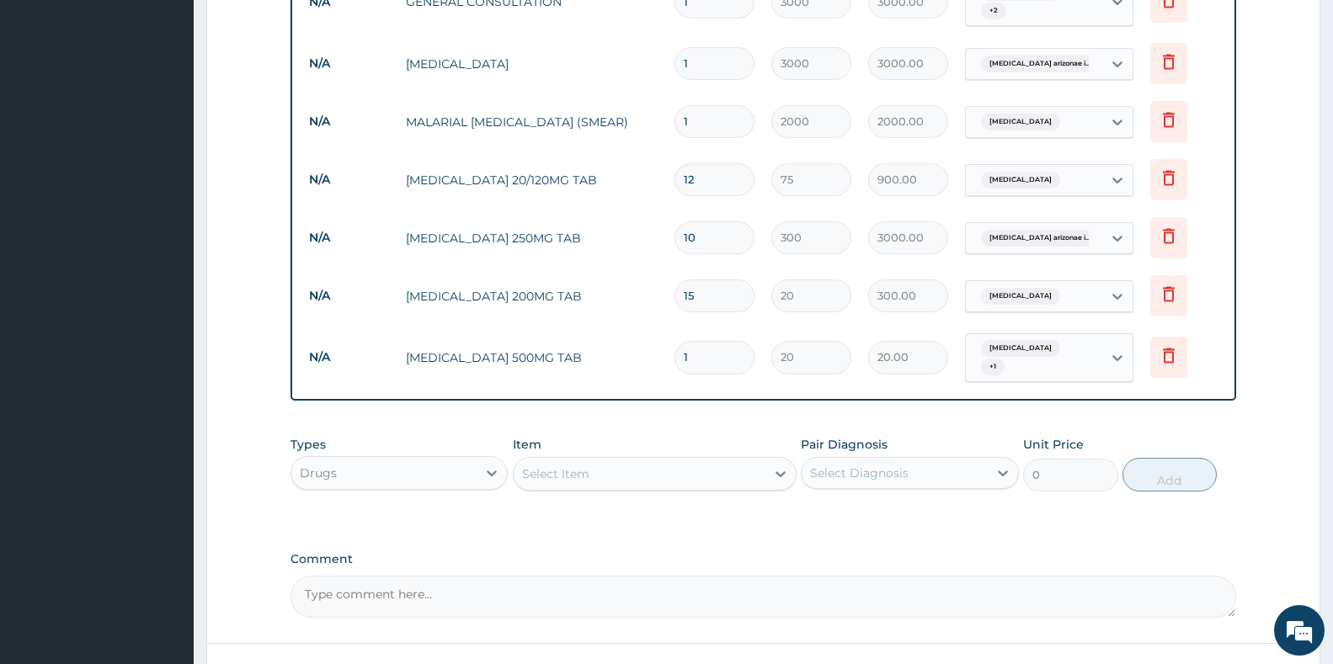
type input "18"
type input "360.00"
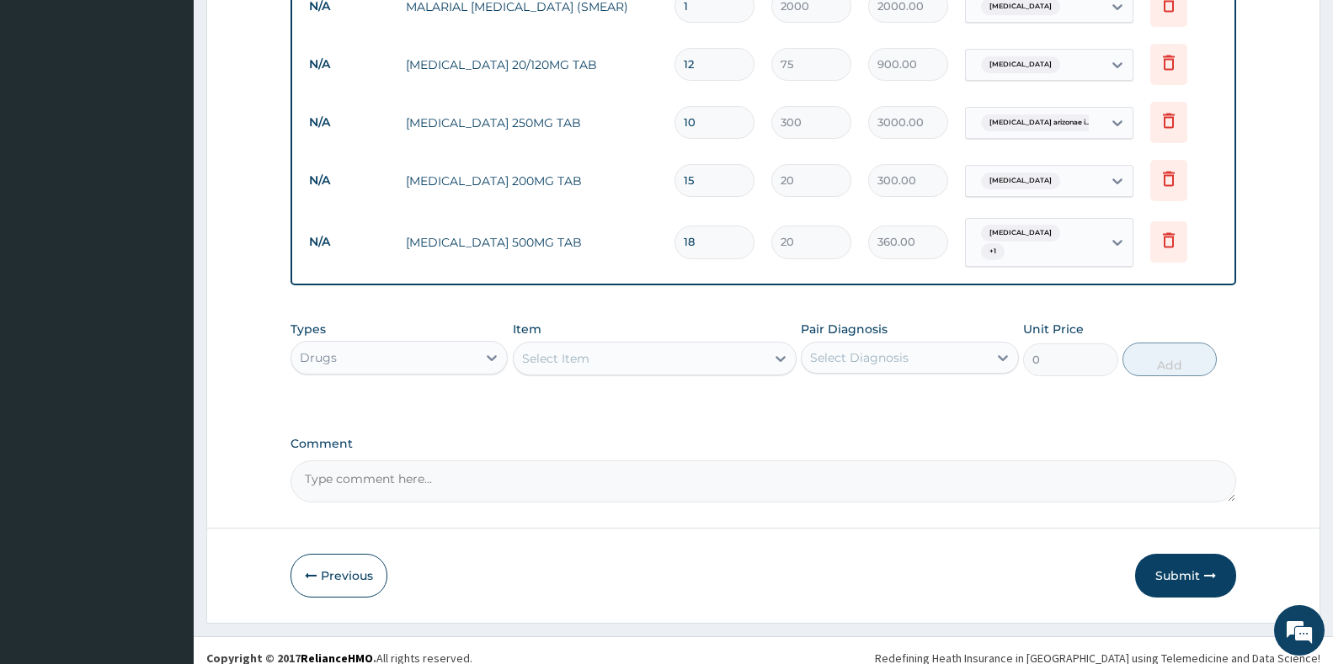
scroll to position [819, 0]
type input "18"
click at [1190, 573] on button "Submit" at bounding box center [1185, 575] width 101 height 44
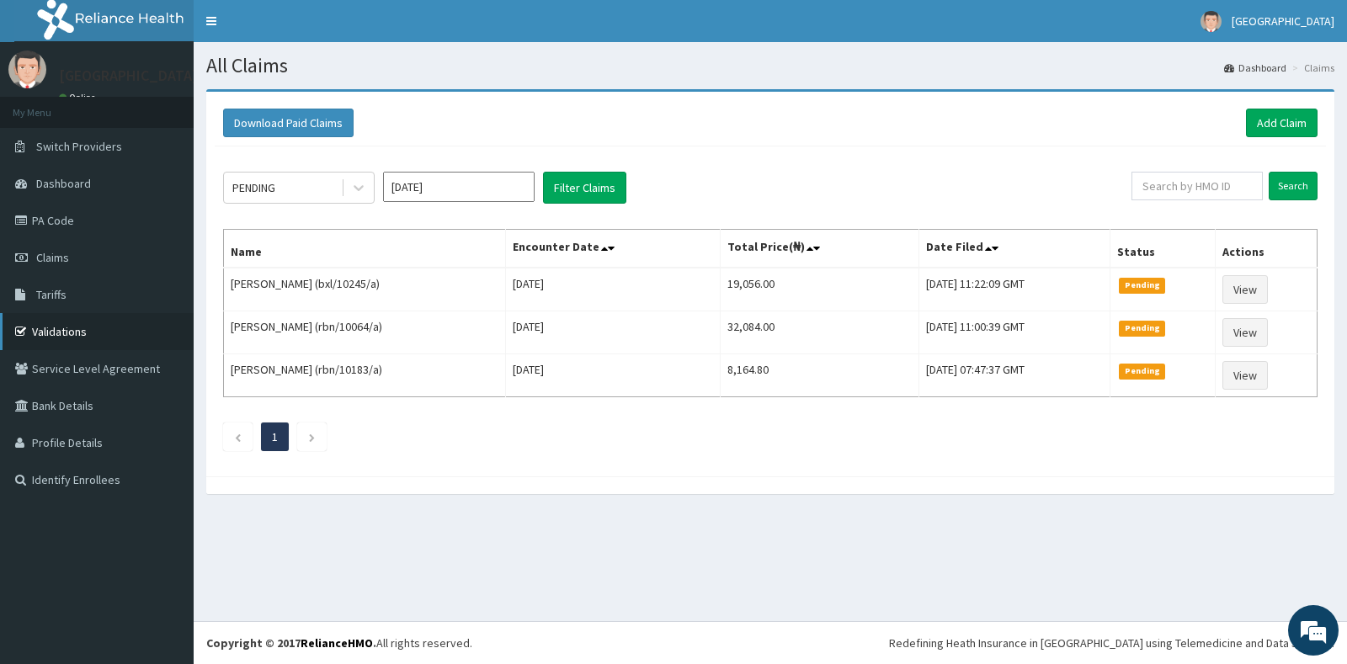
click at [71, 334] on link "Validations" at bounding box center [97, 331] width 194 height 37
